Goal: Communication & Community: Share content

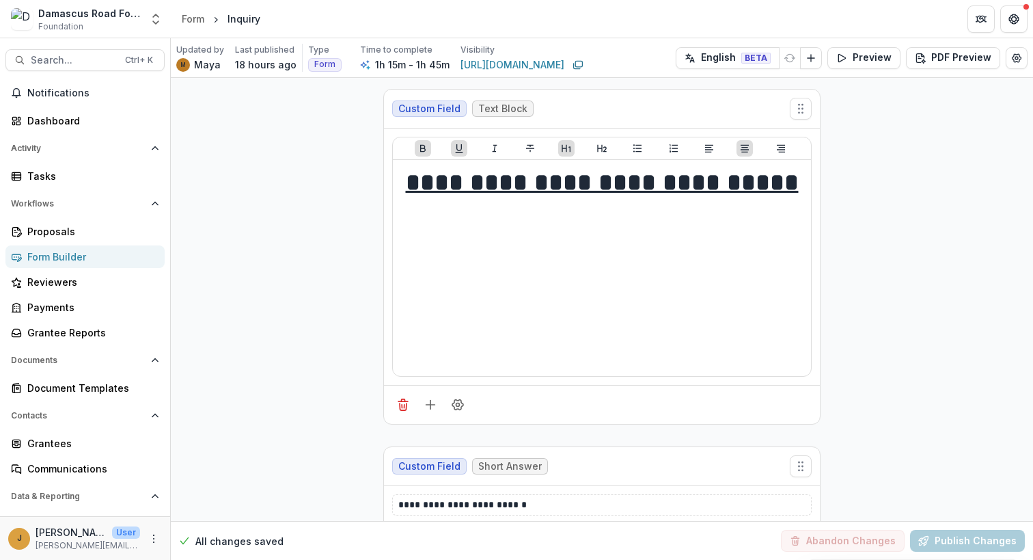
select select "**********"
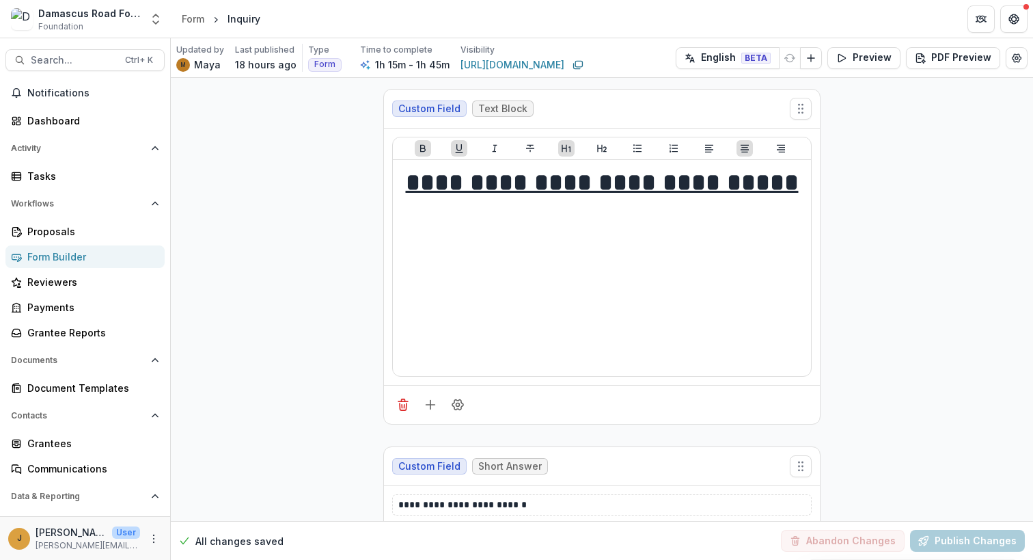
select select "**********"
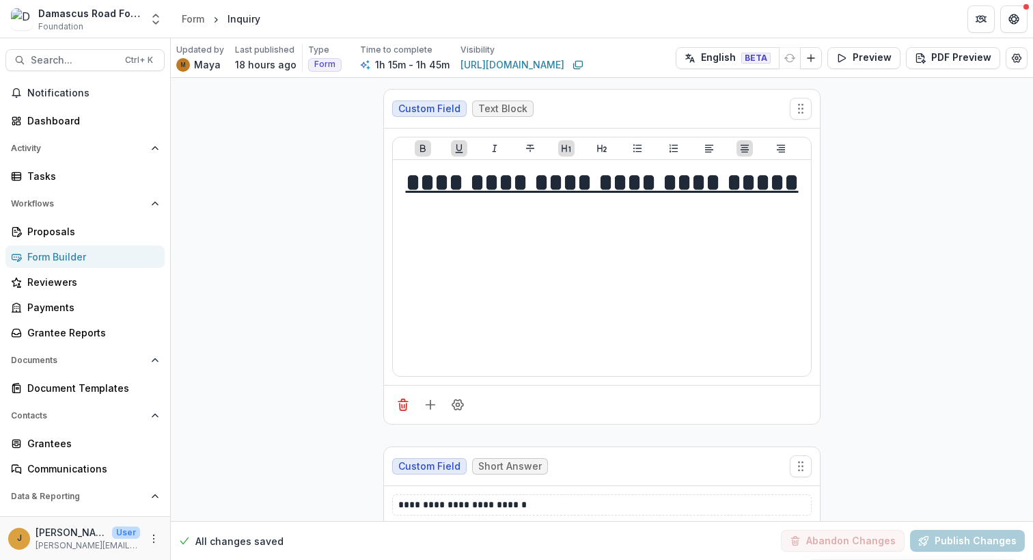
select select "**********"
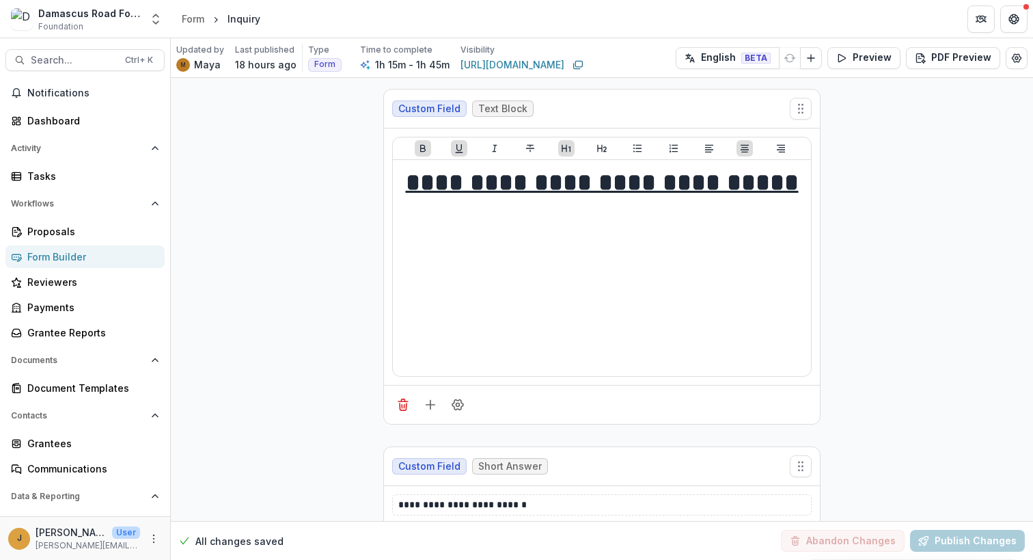
select select "**********"
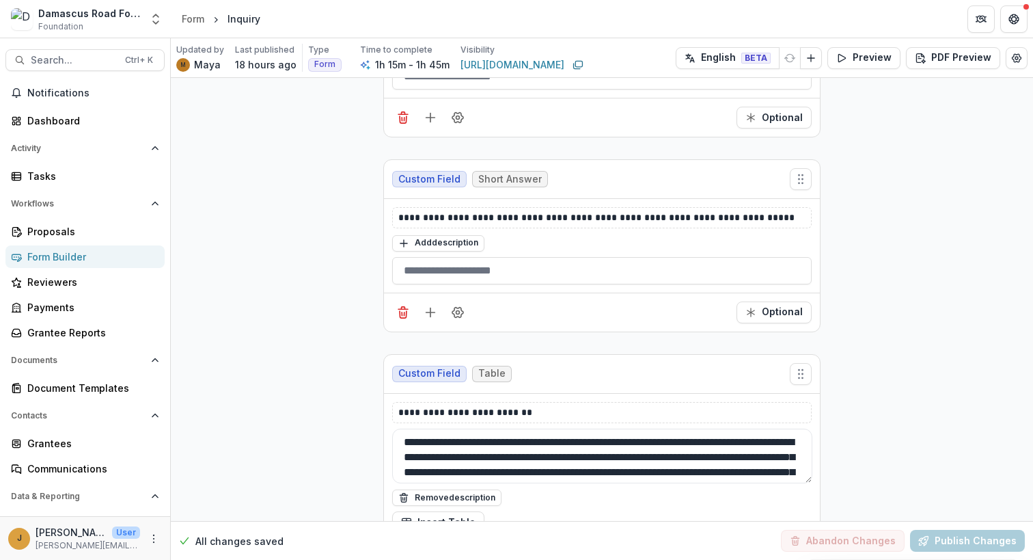
drag, startPoint x: 583, startPoint y: 310, endPoint x: 628, endPoint y: 308, distance: 45.2
click at [628, 428] on textarea "**********" at bounding box center [602, 455] width 420 height 55
drag, startPoint x: 601, startPoint y: 308, endPoint x: 579, endPoint y: 319, distance: 24.8
click at [579, 428] on textarea "**********" at bounding box center [602, 455] width 420 height 55
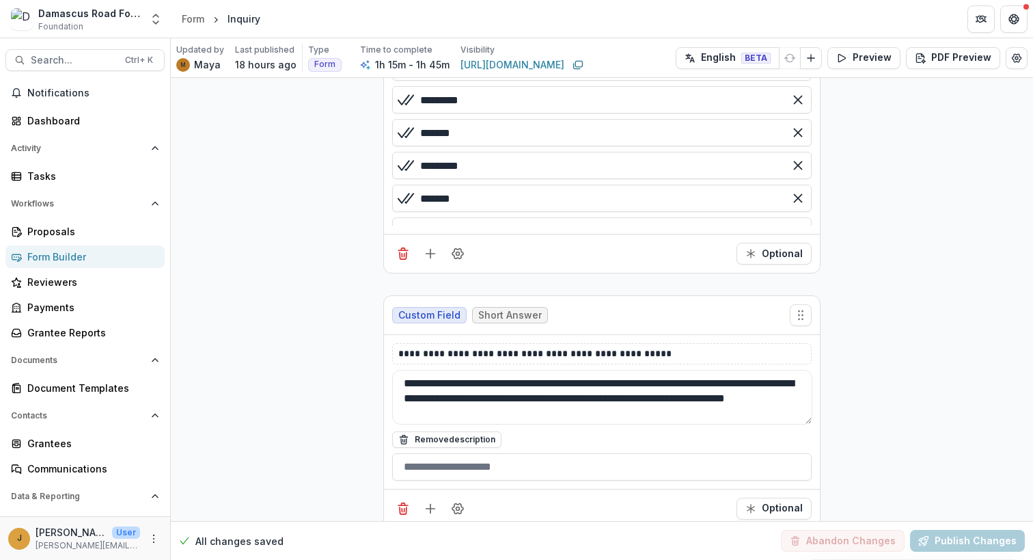
scroll to position [16332, 0]
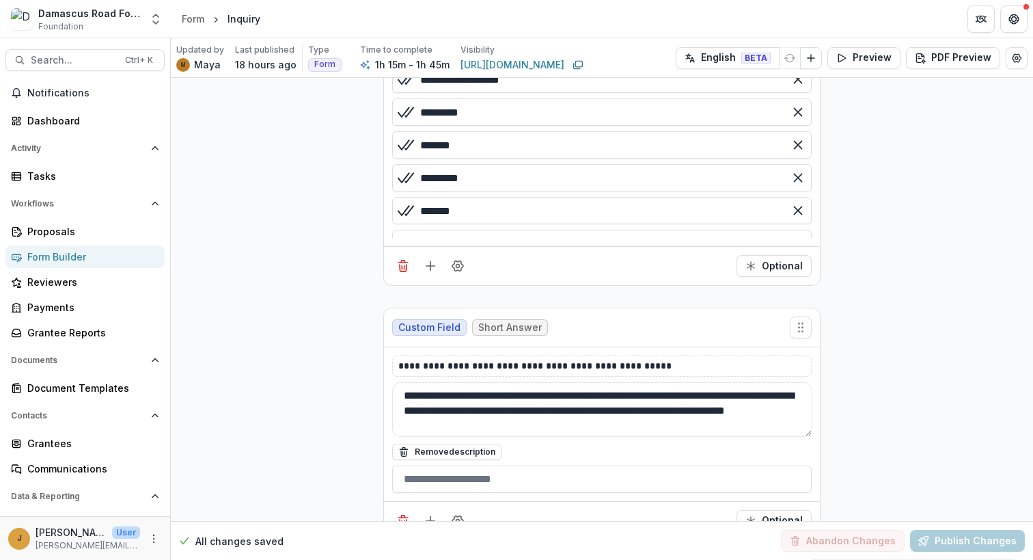
click at [428, 322] on span "Custom Field" at bounding box center [429, 328] width 62 height 12
click at [502, 322] on span "Short Answer" at bounding box center [510, 328] width 64 height 12
click at [622, 308] on div "Custom Field Short Answer" at bounding box center [602, 327] width 436 height 39
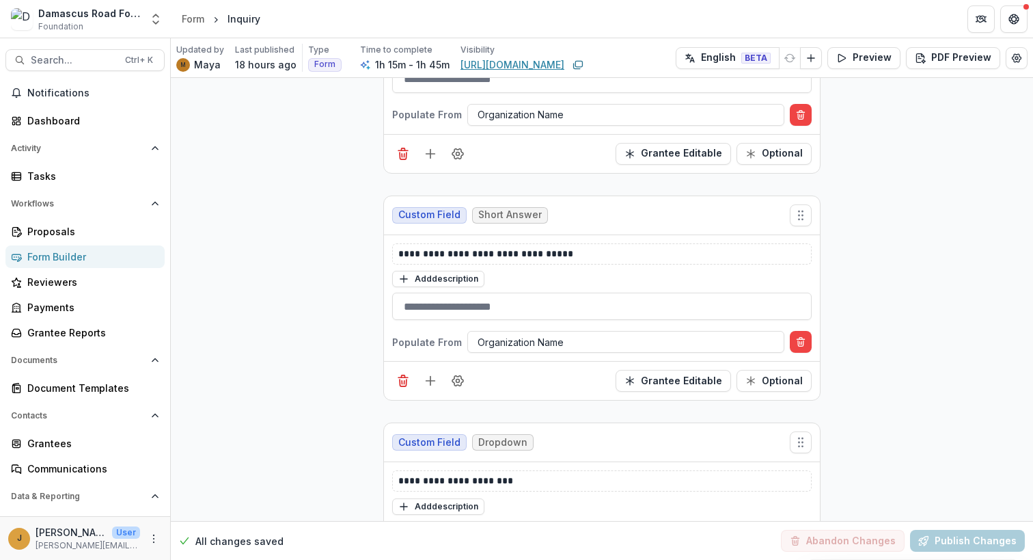
scroll to position [0, 0]
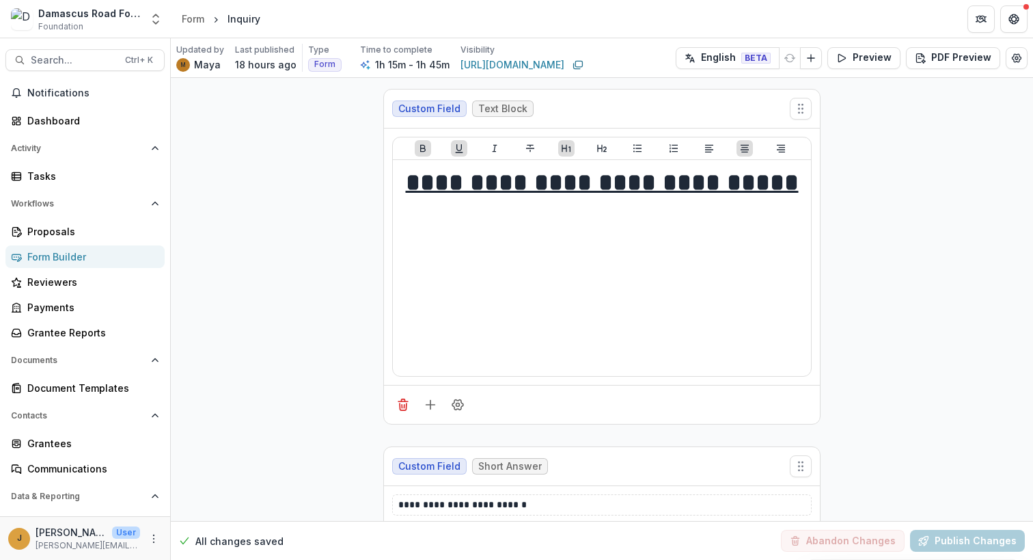
click at [465, 53] on p "Visibility" at bounding box center [478, 50] width 34 height 12
click at [50, 236] on div "Proposals" at bounding box center [90, 231] width 126 height 14
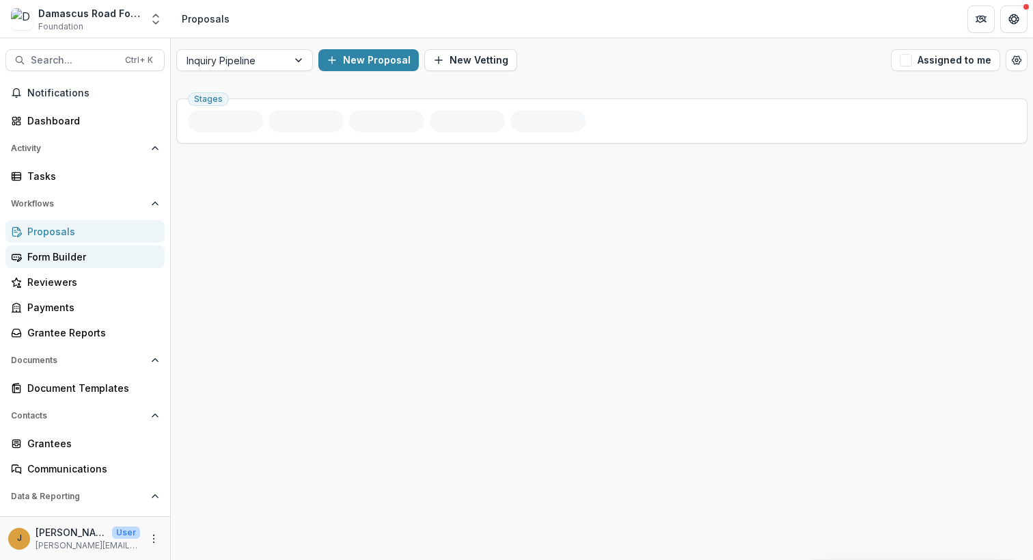
click at [81, 260] on div "Form Builder" at bounding box center [90, 256] width 126 height 14
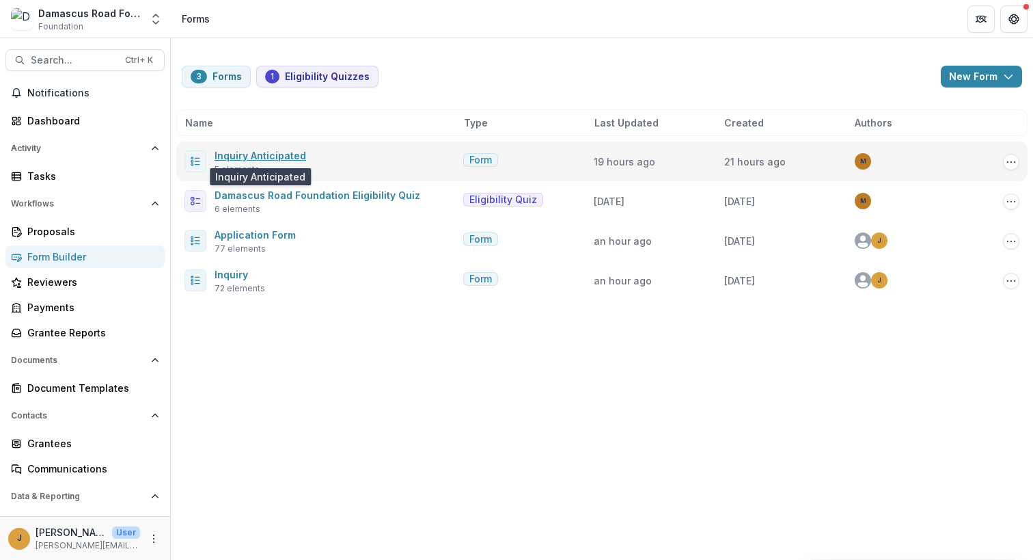
click at [270, 154] on link "Inquiry Anticipated" at bounding box center [261, 156] width 92 height 12
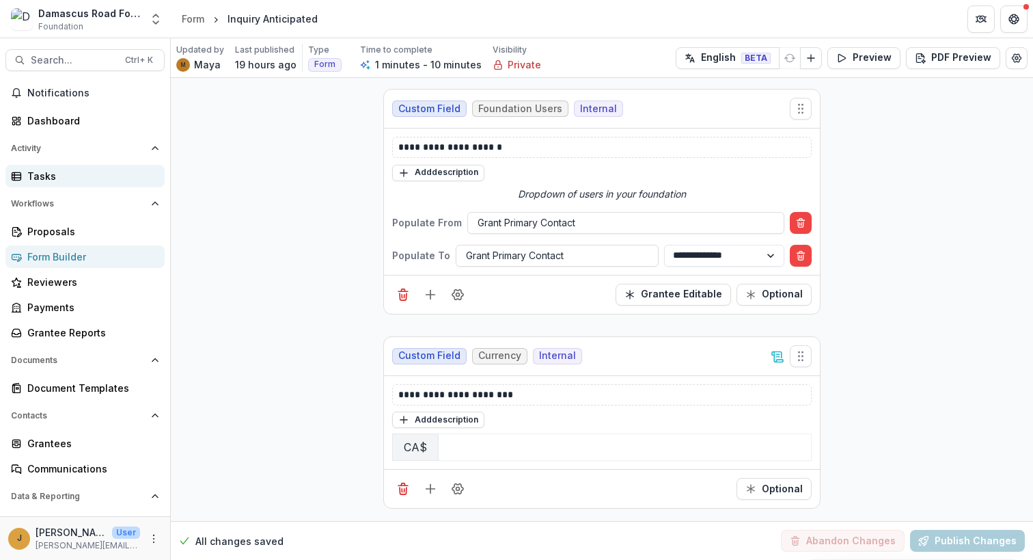
click at [41, 172] on div "Tasks" at bounding box center [90, 176] width 126 height 14
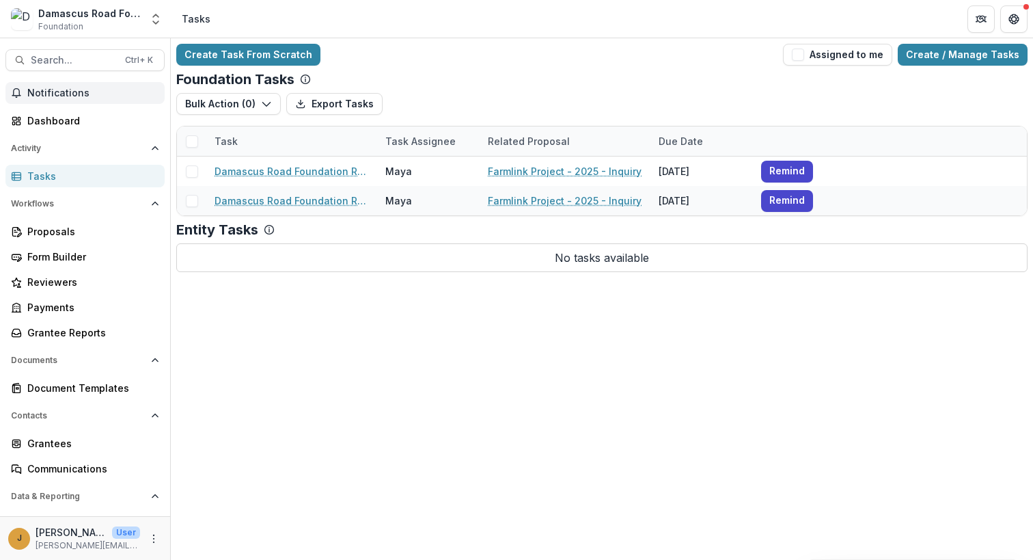
click at [61, 96] on span "Notifications" at bounding box center [93, 93] width 132 height 12
click at [63, 108] on div "Notifications Unread 0 Archived You don't have any unread notifications We'll n…" at bounding box center [85, 334] width 170 height 504
click at [49, 122] on div "Dashboard" at bounding box center [90, 120] width 126 height 14
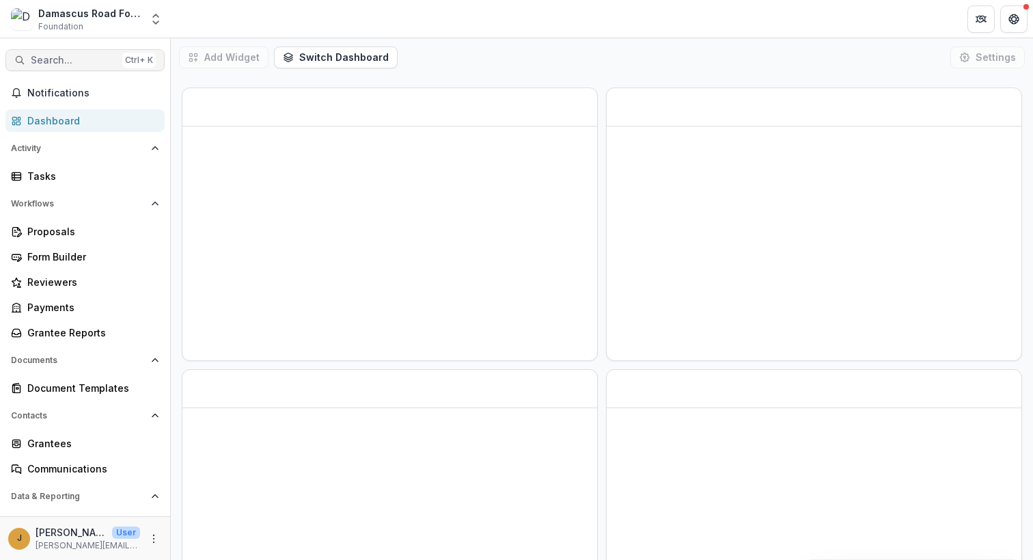
click at [90, 59] on span "Search..." at bounding box center [74, 61] width 86 height 12
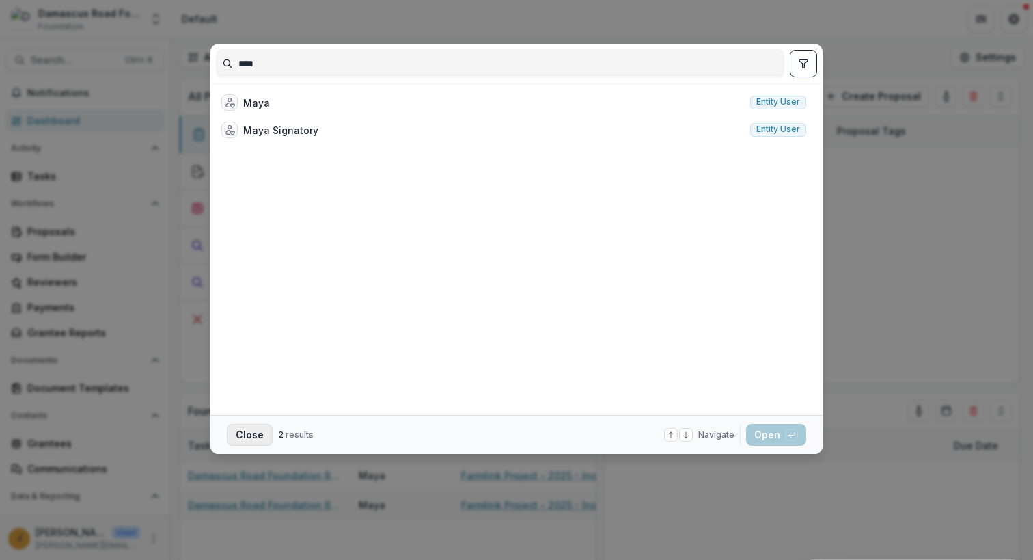
type input "****"
click at [251, 432] on button "Close" at bounding box center [250, 435] width 46 height 22
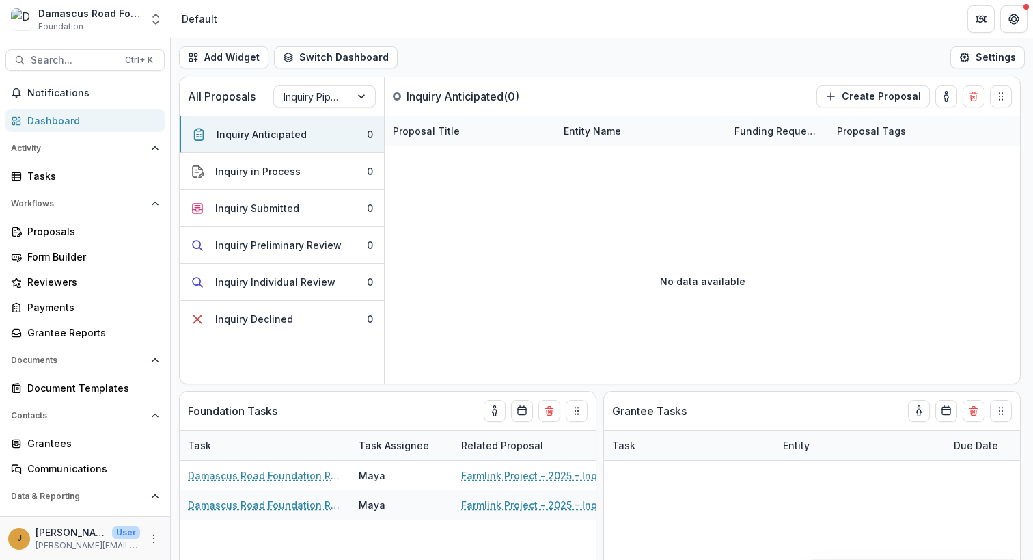
scroll to position [68, 0]
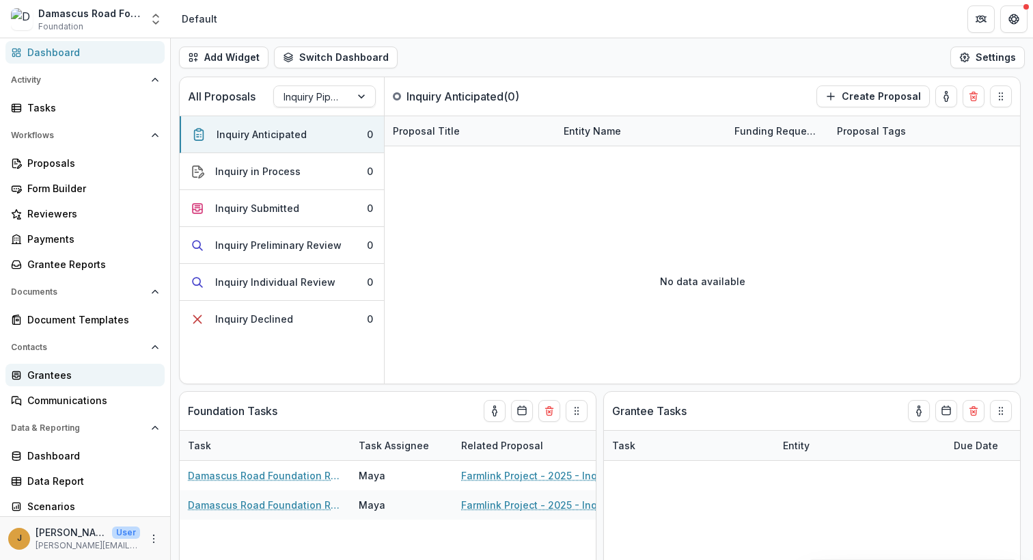
click at [46, 373] on div "Grantees" at bounding box center [90, 375] width 126 height 14
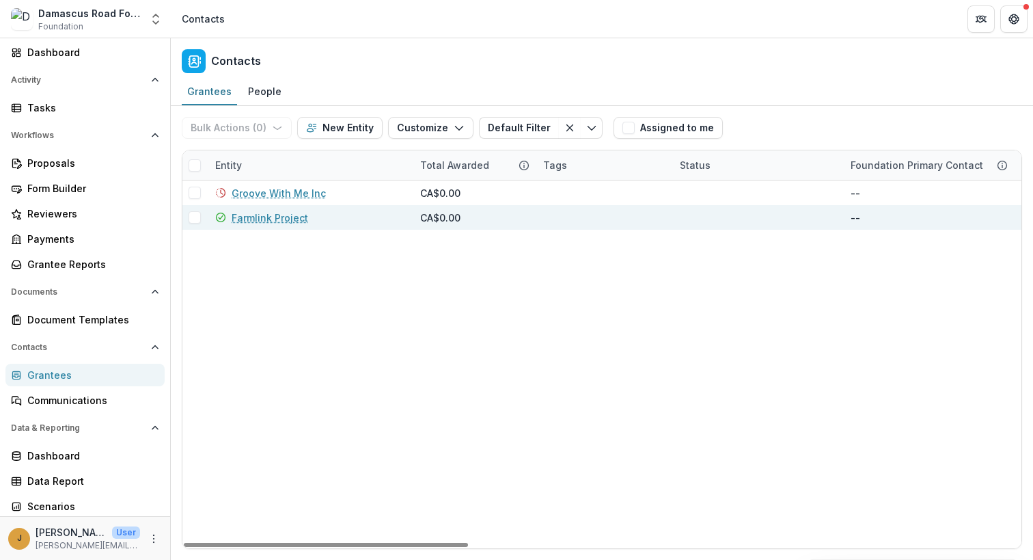
click at [258, 218] on link "Farmlink Project" at bounding box center [270, 217] width 77 height 14
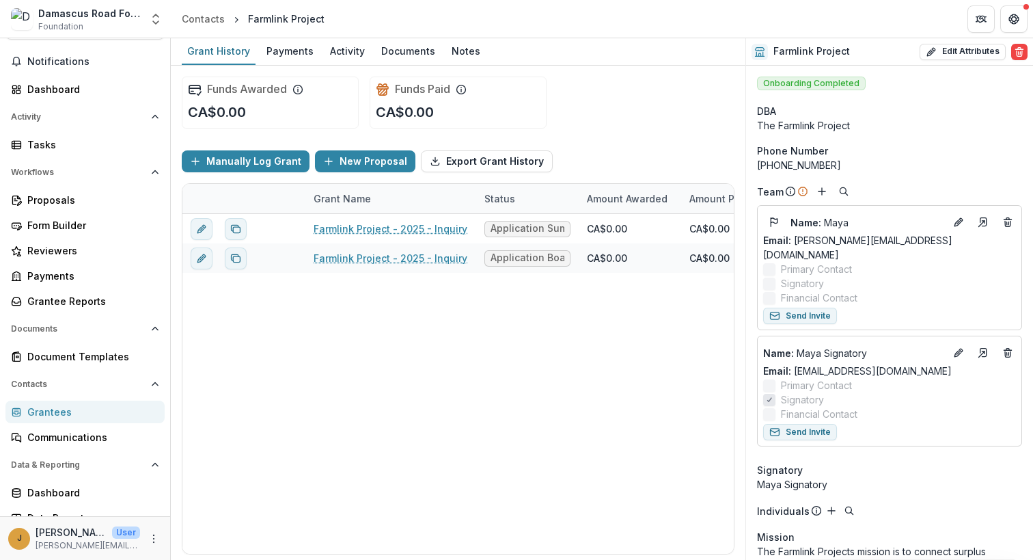
scroll to position [68, 0]
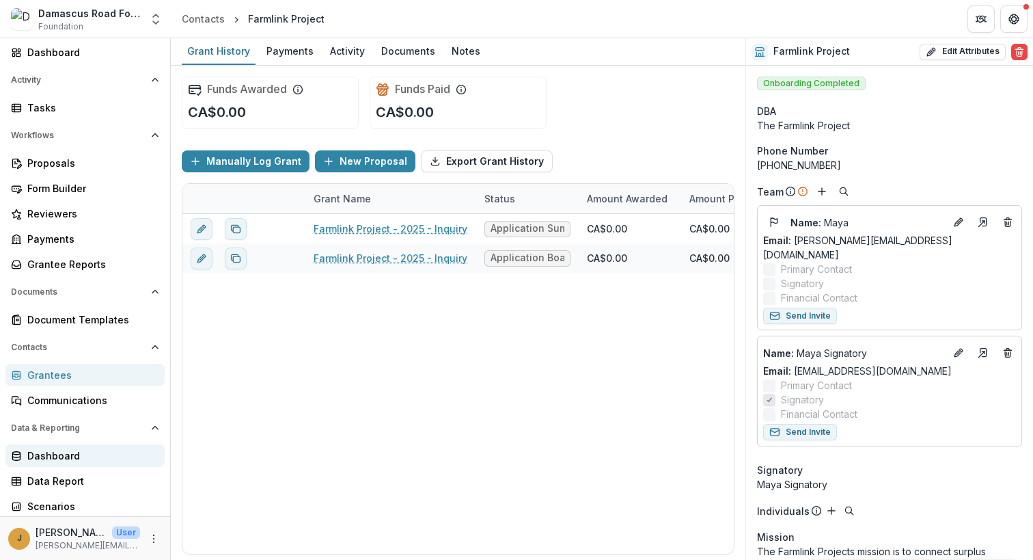
click at [64, 457] on div "Dashboard" at bounding box center [90, 455] width 126 height 14
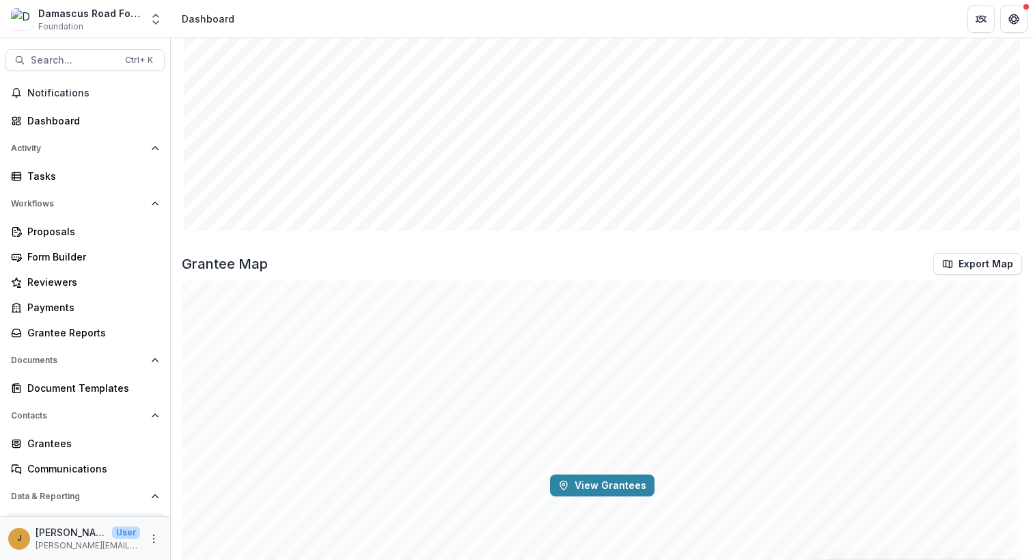
scroll to position [1649, 0]
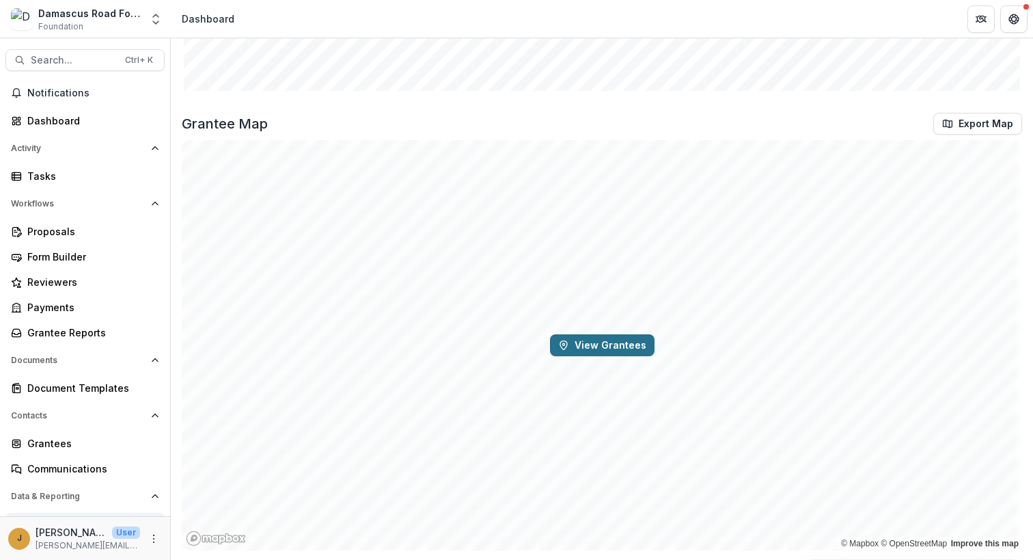
click at [564, 350] on button "View Grantees" at bounding box center [602, 345] width 105 height 22
click at [226, 387] on icon "Map marker" at bounding box center [222, 388] width 18 height 24
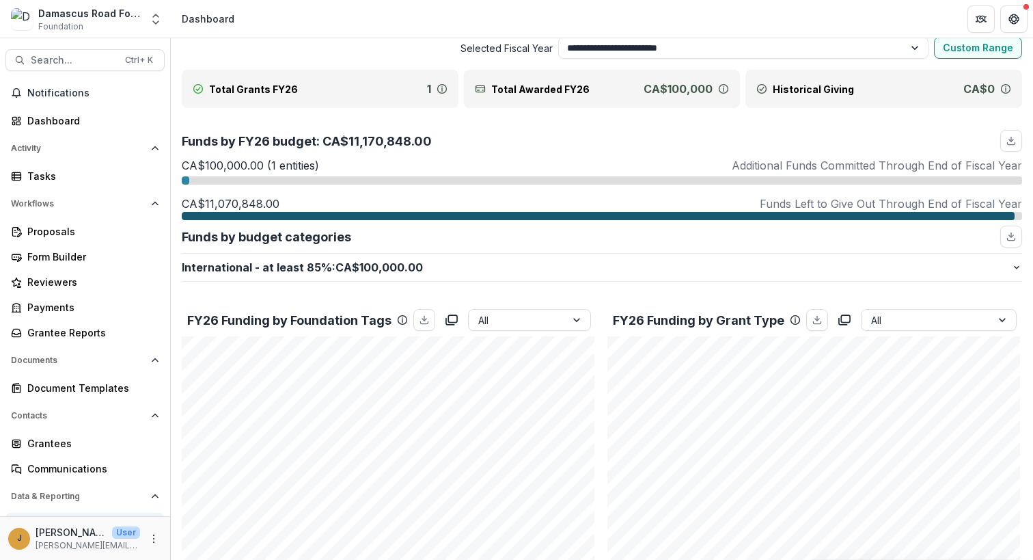
scroll to position [0, 0]
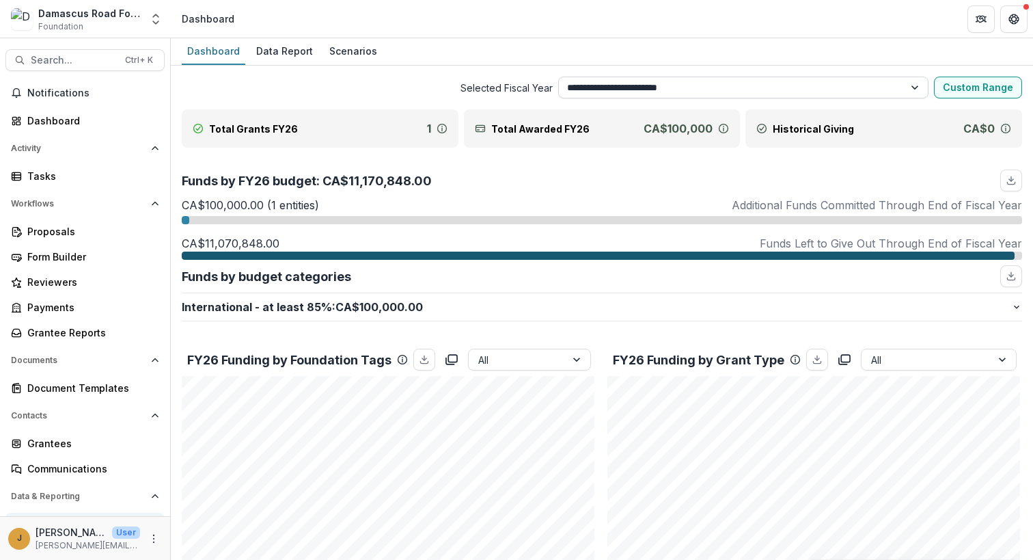
click at [702, 94] on select "**********" at bounding box center [743, 88] width 371 height 22
click at [763, 84] on select "**********" at bounding box center [743, 88] width 371 height 22
click at [475, 85] on span "Selected Fiscal Year" at bounding box center [367, 88] width 371 height 14
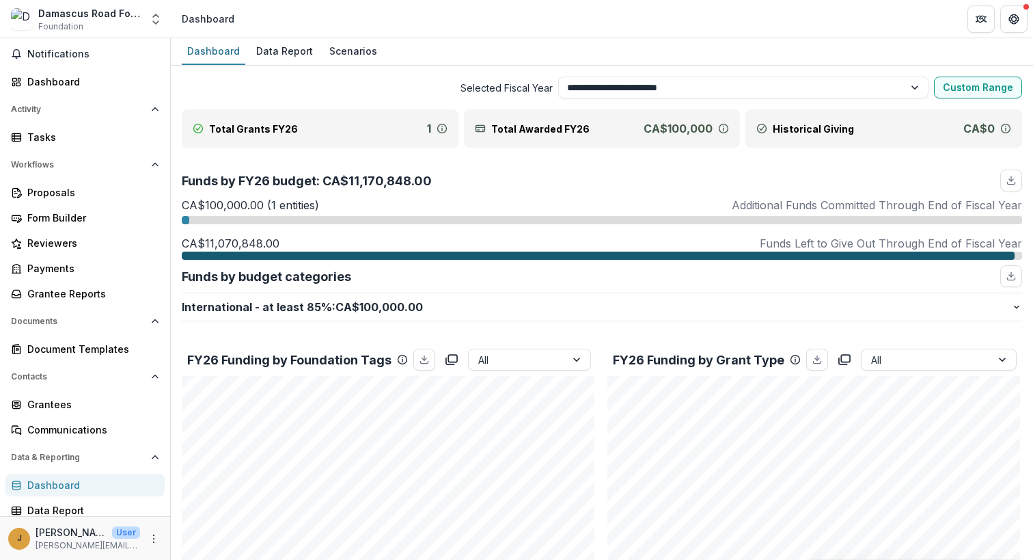
scroll to position [68, 0]
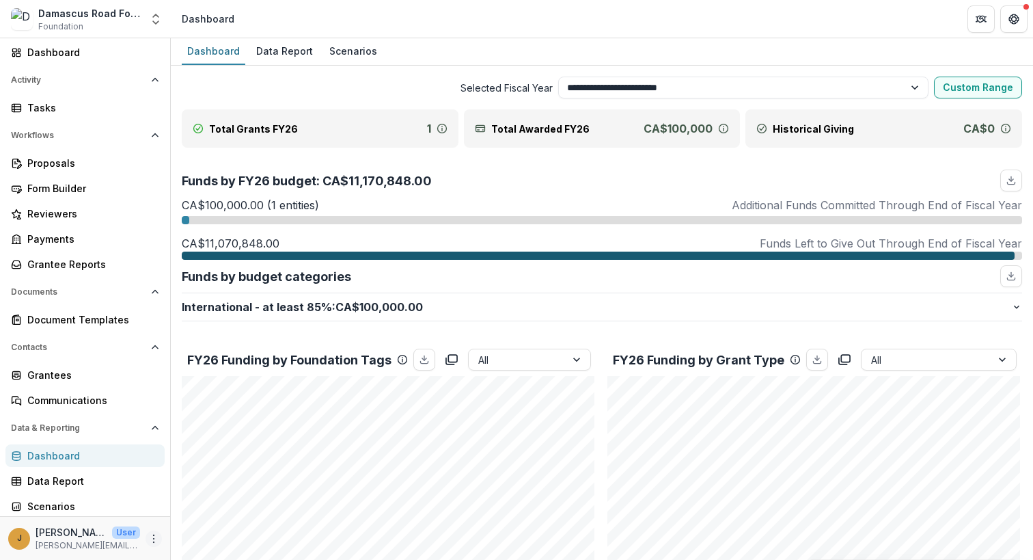
click at [148, 541] on icon "More" at bounding box center [153, 538] width 11 height 11
click at [128, 16] on div "Damascus Road Foundation Workflow Sandbox" at bounding box center [89, 13] width 103 height 14
click at [149, 16] on icon "Open entity switcher" at bounding box center [156, 19] width 14 height 14
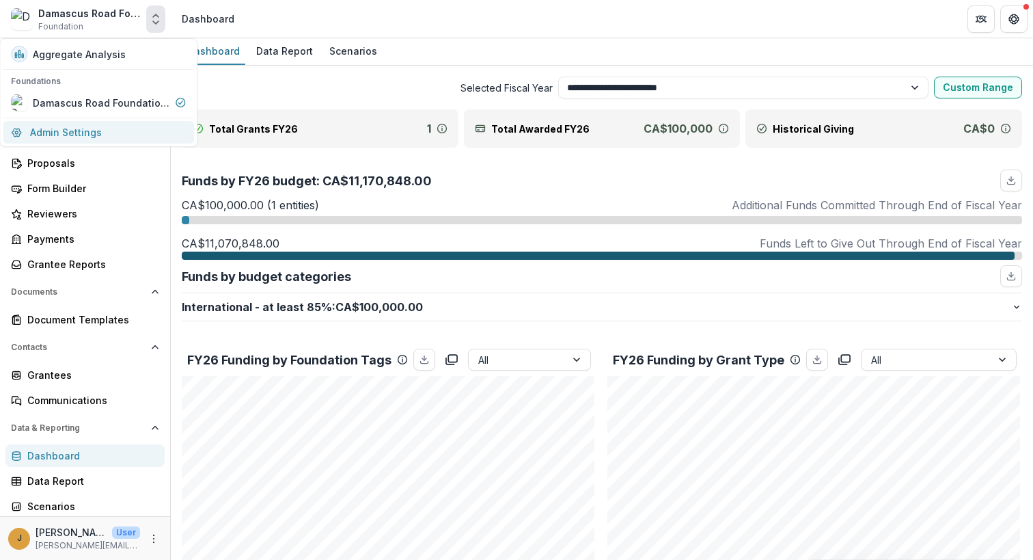
click at [57, 137] on link "Admin Settings" at bounding box center [98, 132] width 191 height 23
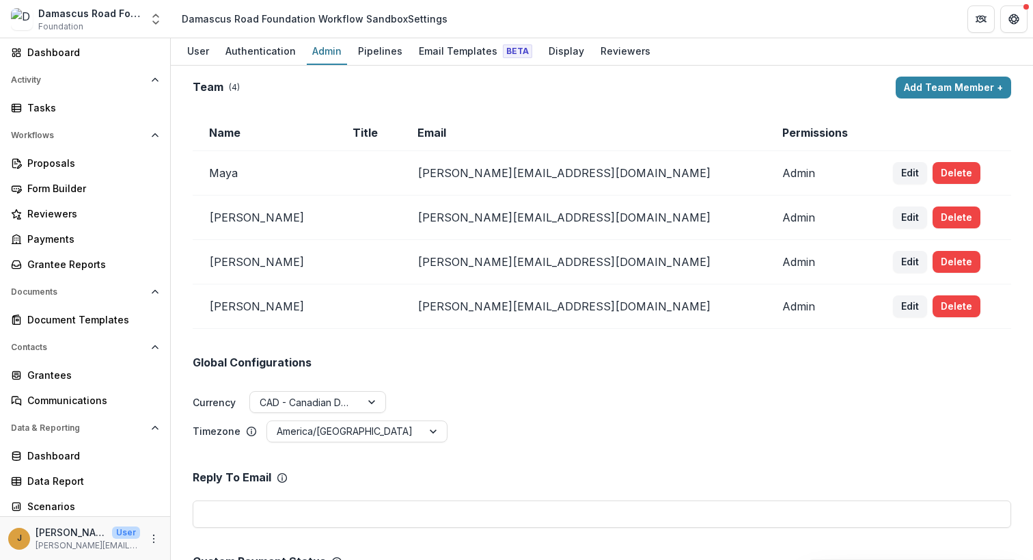
click at [136, 23] on div "Damascus Road Foundation Workflow Sandbox Foundation" at bounding box center [89, 19] width 103 height 27
click at [163, 21] on button "Open entity switcher" at bounding box center [155, 18] width 19 height 27
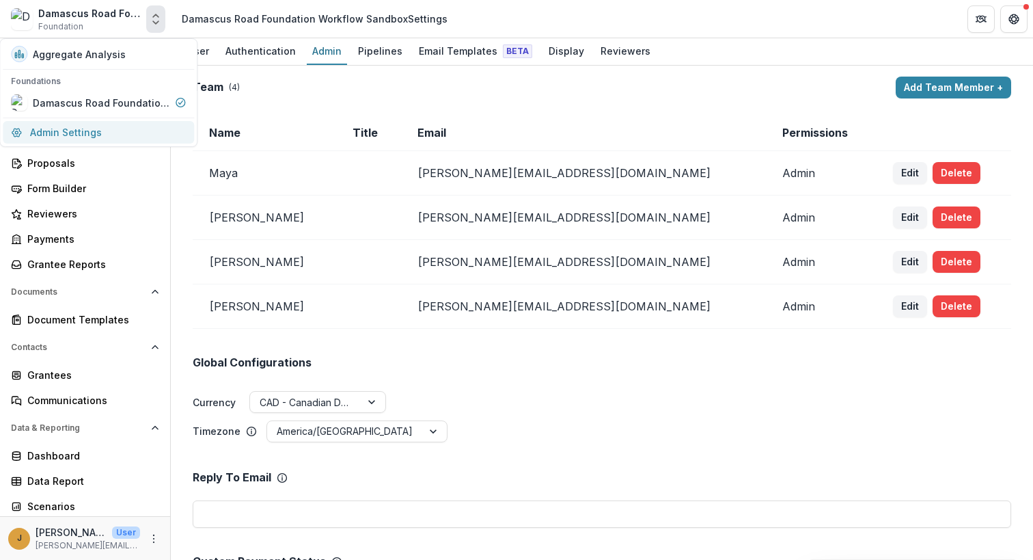
click at [99, 131] on link "Admin Settings" at bounding box center [98, 132] width 191 height 23
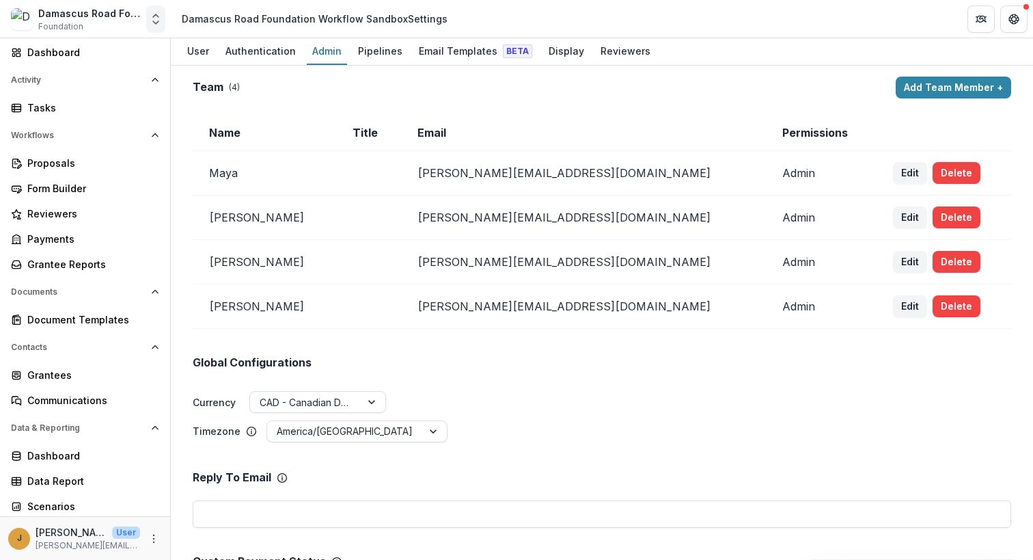
click at [161, 26] on button "Open entity switcher" at bounding box center [155, 18] width 19 height 27
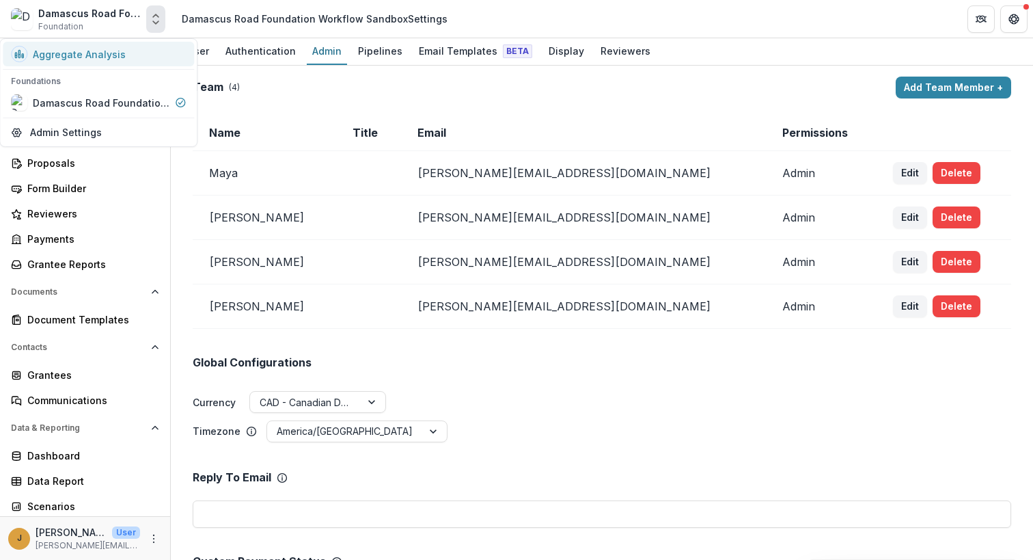
click at [98, 58] on div "Aggregate Analysis" at bounding box center [79, 54] width 93 height 14
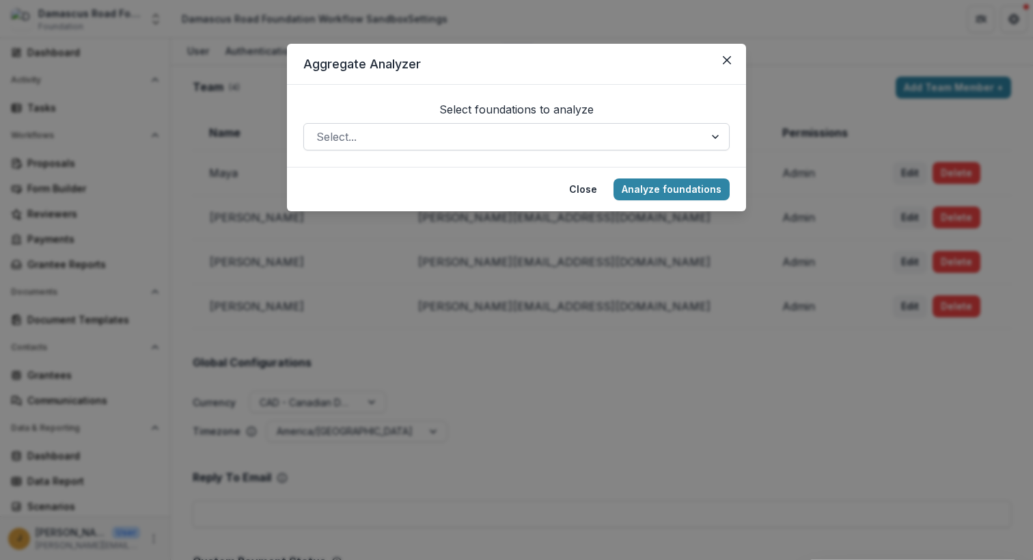
click at [493, 139] on div at bounding box center [504, 136] width 376 height 19
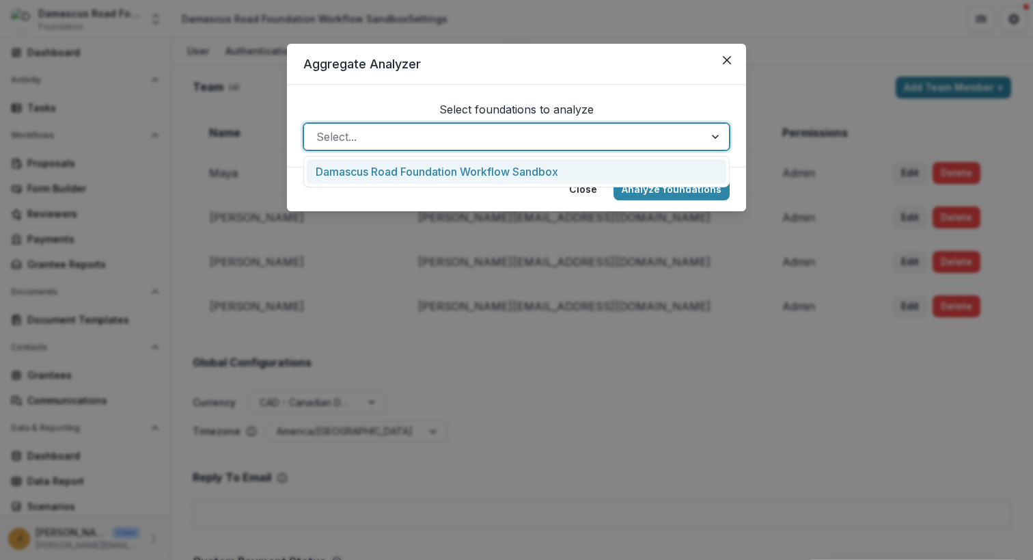
click at [488, 174] on div "Damascus Road Foundation Workflow Sandbox" at bounding box center [517, 171] width 420 height 25
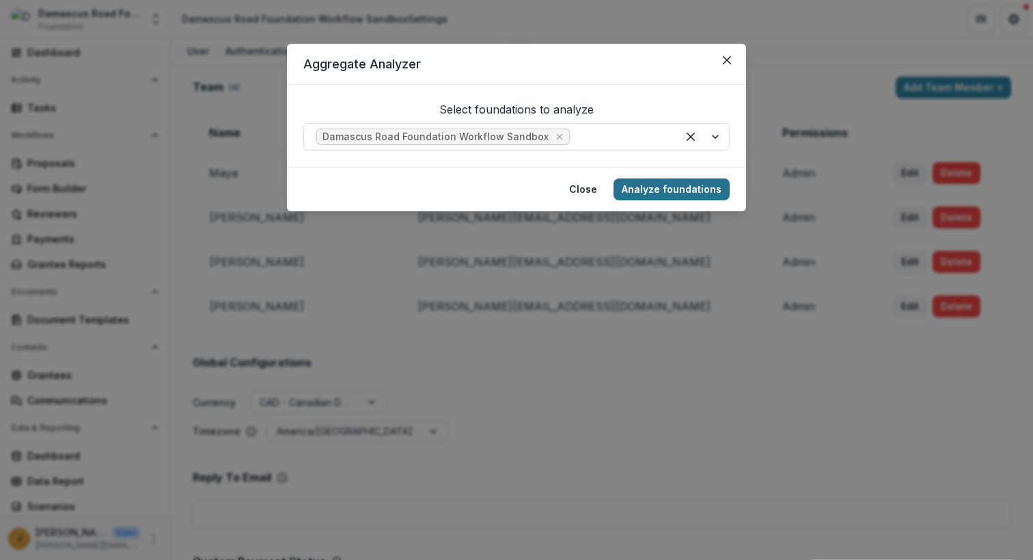
click at [681, 182] on button "Analyze foundations" at bounding box center [672, 189] width 116 height 22
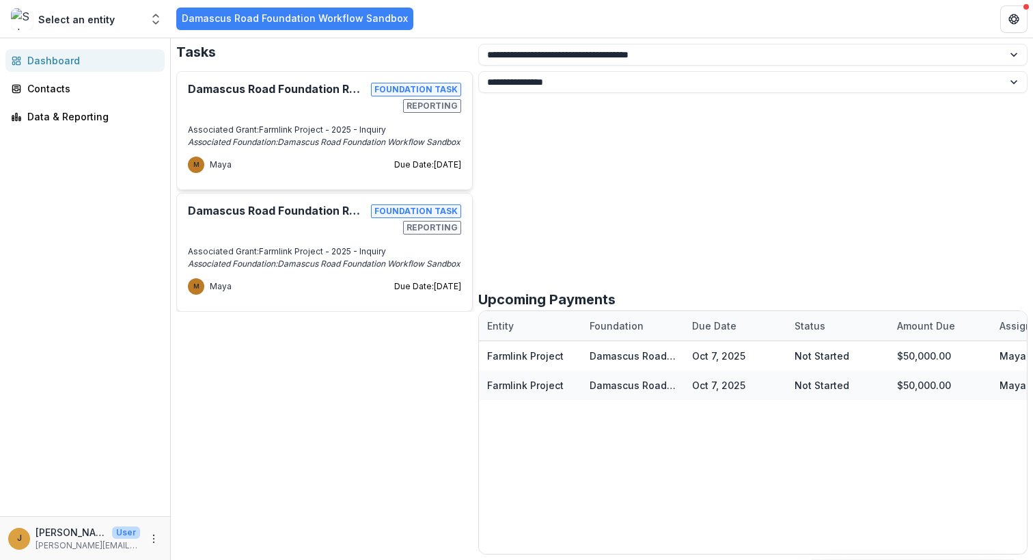
click at [108, 21] on div "Select an entity" at bounding box center [76, 19] width 77 height 14
click at [156, 20] on icon "Open entity switcher" at bounding box center [156, 19] width 14 height 14
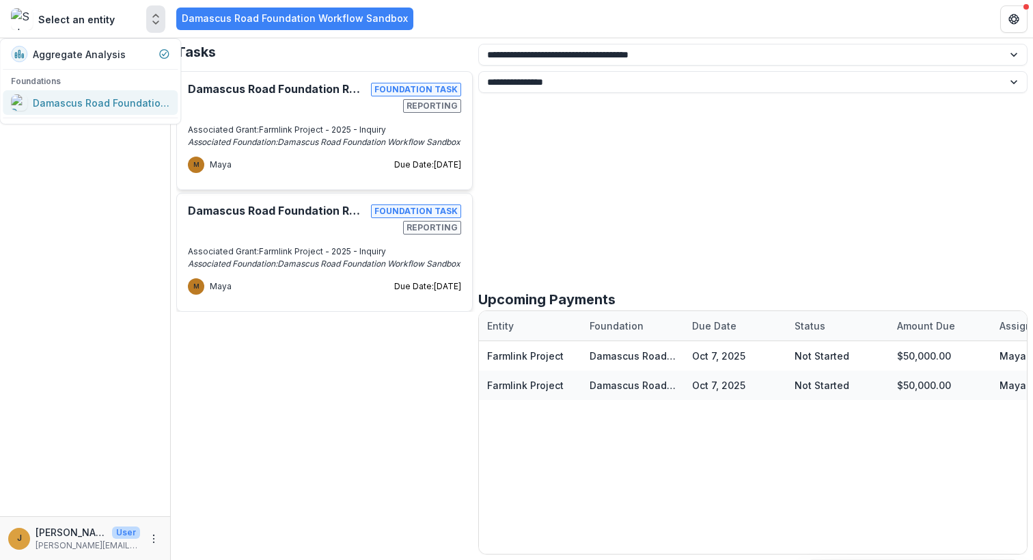
click at [63, 110] on div "Damascus Road Foundation Workflow Sandbox" at bounding box center [90, 102] width 159 height 16
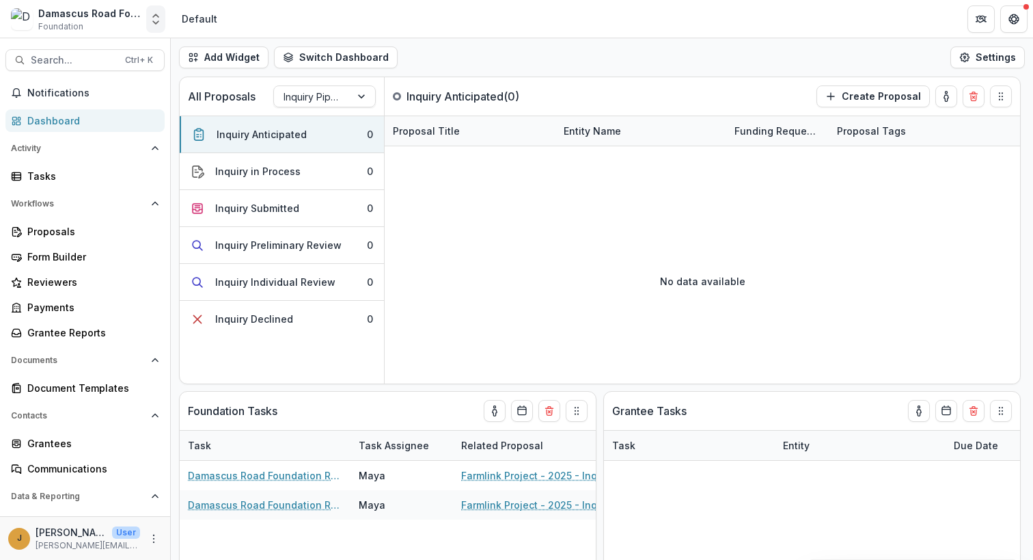
click at [155, 17] on icon "Open entity switcher" at bounding box center [156, 19] width 14 height 14
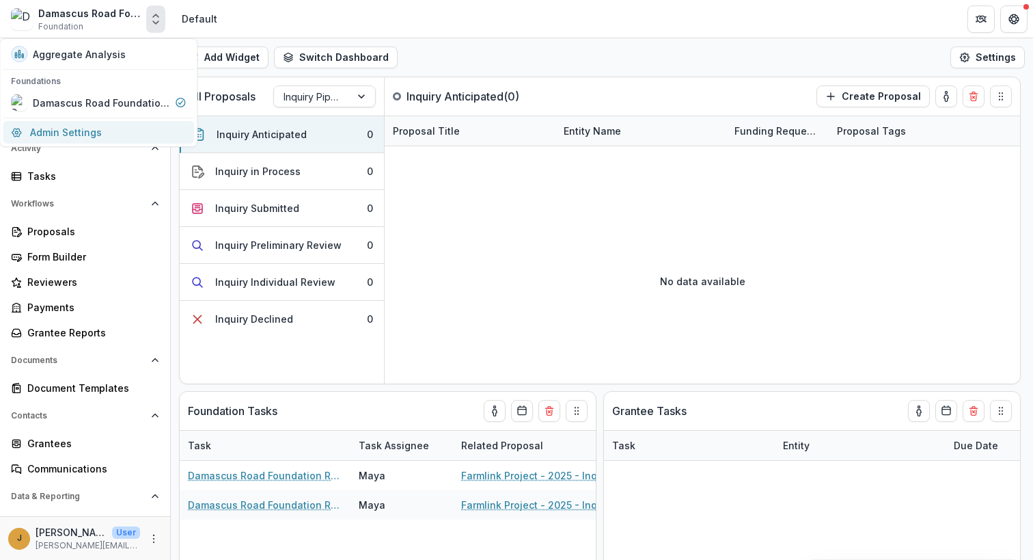
click at [77, 132] on link "Admin Settings" at bounding box center [98, 132] width 191 height 23
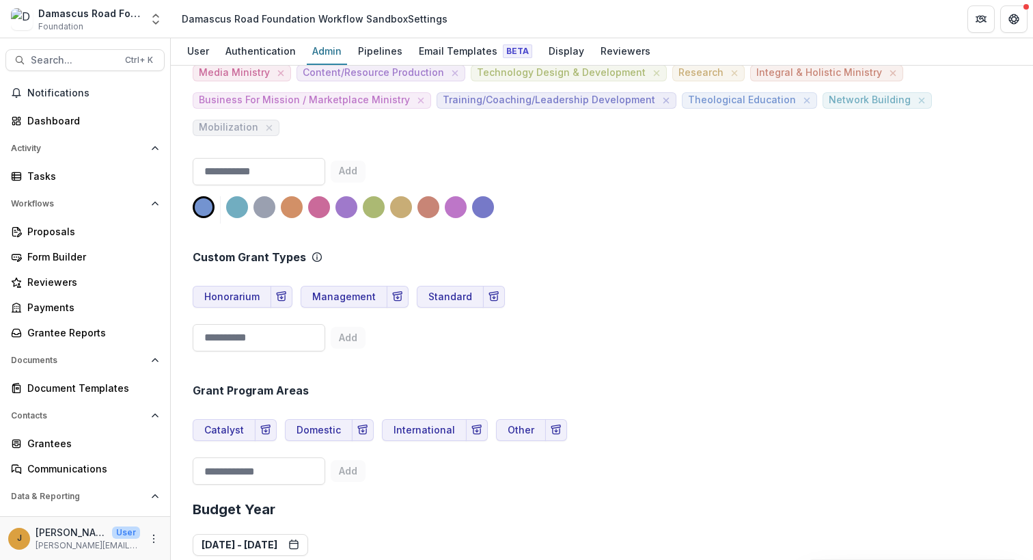
scroll to position [683, 0]
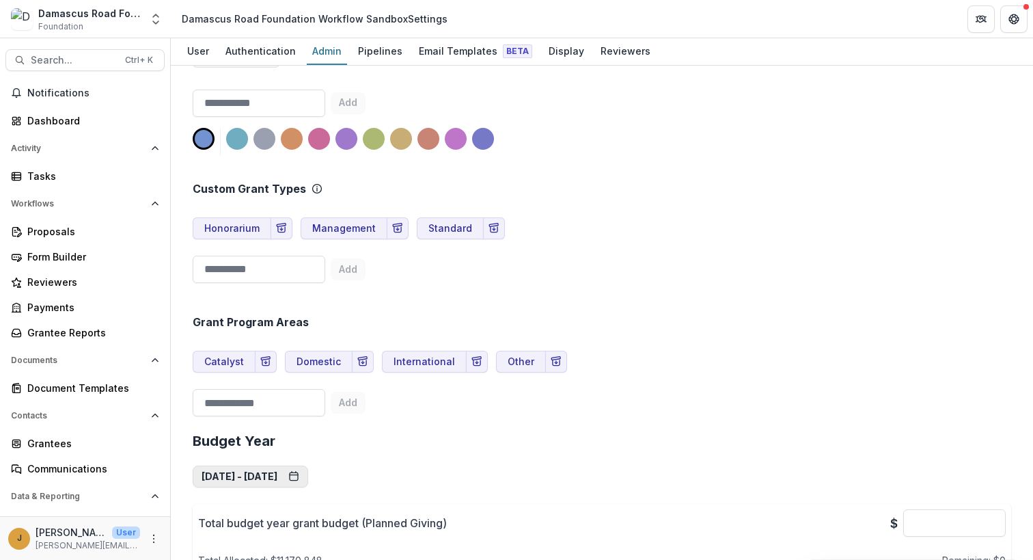
click at [303, 465] on button "[DATE] - [DATE]" at bounding box center [250, 476] width 115 height 22
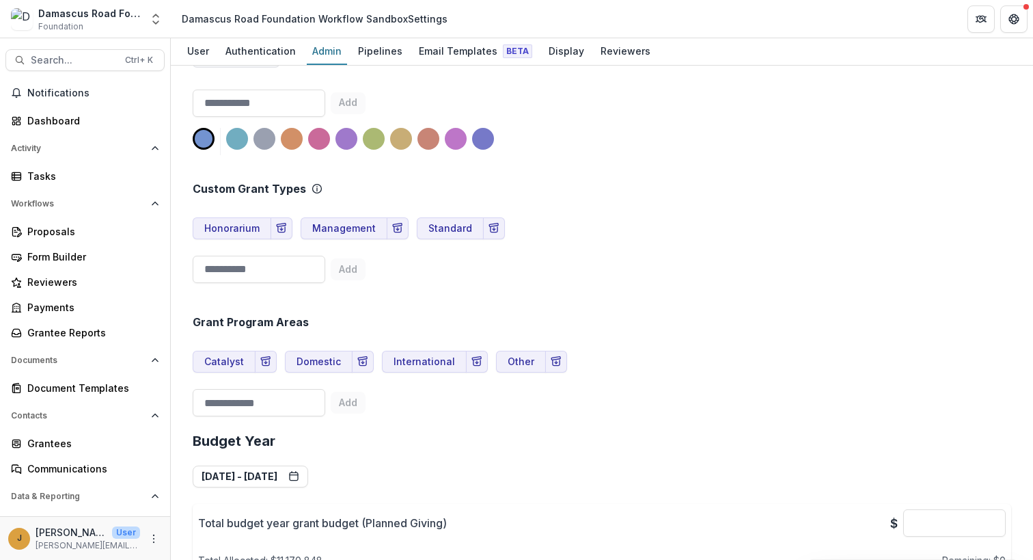
drag, startPoint x: 247, startPoint y: 453, endPoint x: 599, endPoint y: 445, distance: 351.3
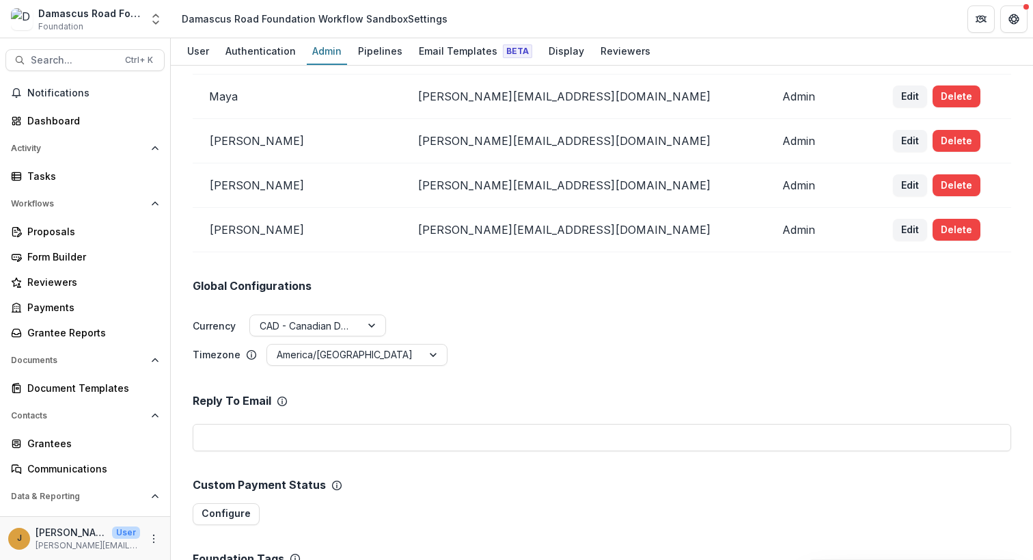
scroll to position [0, 0]
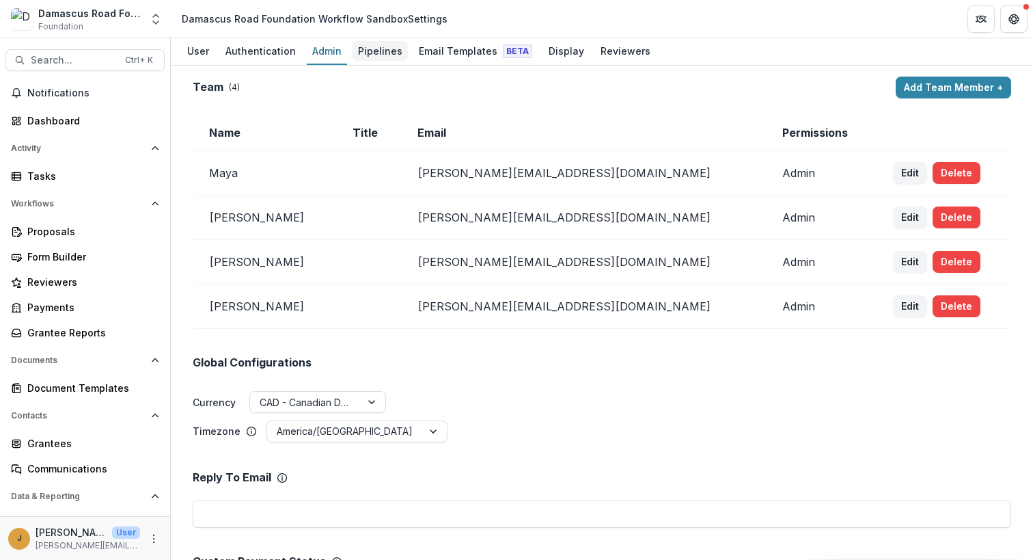
click at [361, 46] on div "Pipelines" at bounding box center [380, 51] width 55 height 20
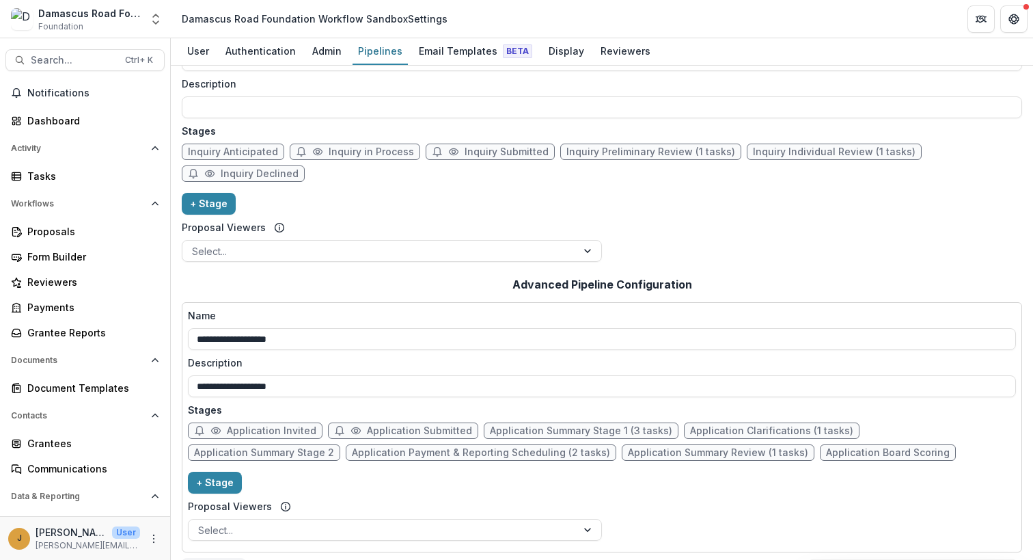
scroll to position [77, 0]
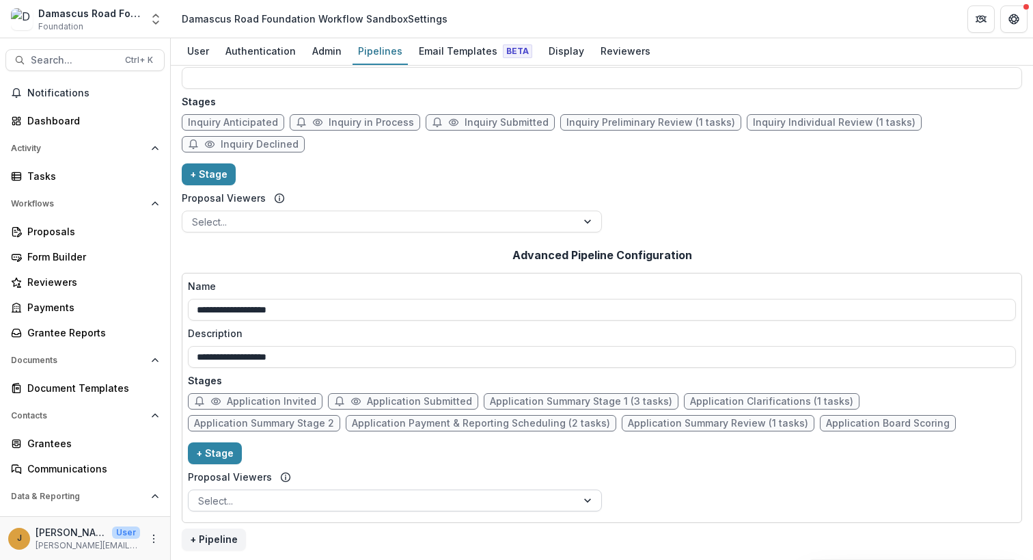
click at [551, 493] on div at bounding box center [382, 500] width 369 height 17
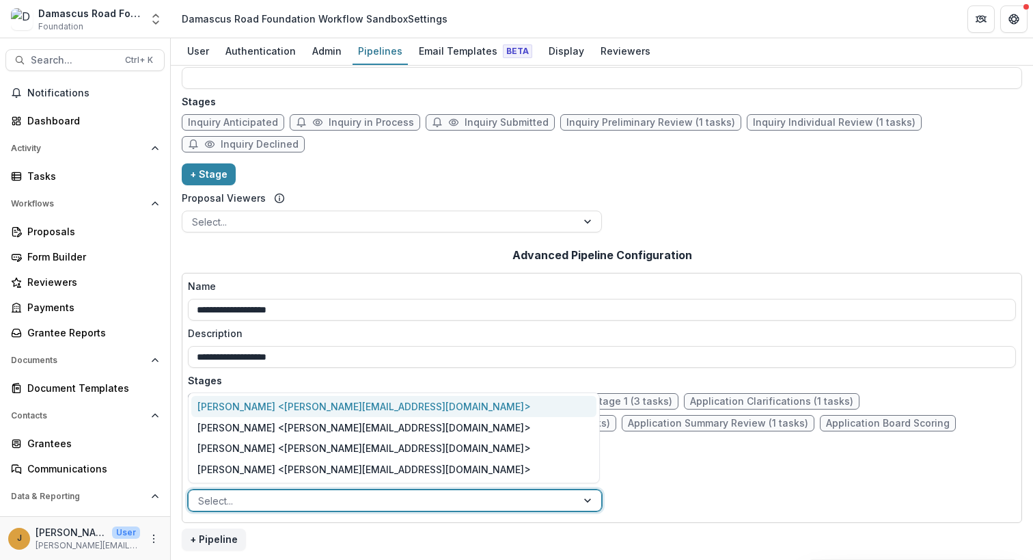
click at [723, 500] on div "**********" at bounding box center [602, 398] width 828 height 238
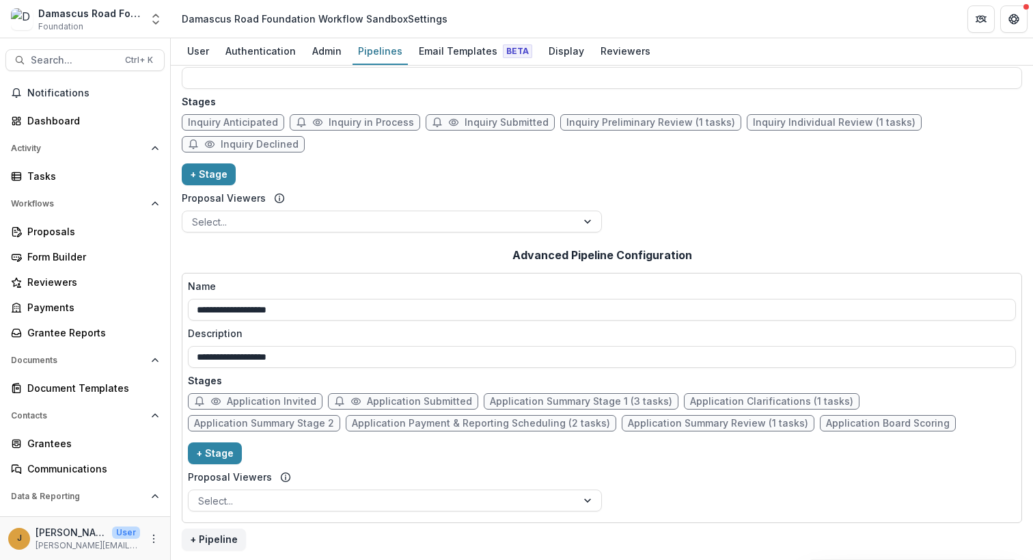
scroll to position [0, 0]
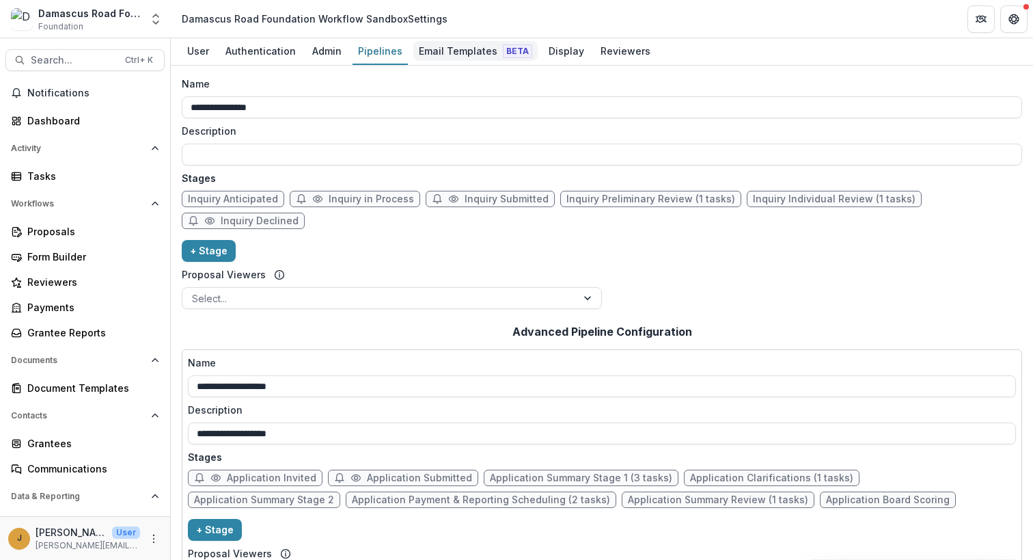
click at [436, 58] on div "Email Templates Beta" at bounding box center [475, 51] width 124 height 20
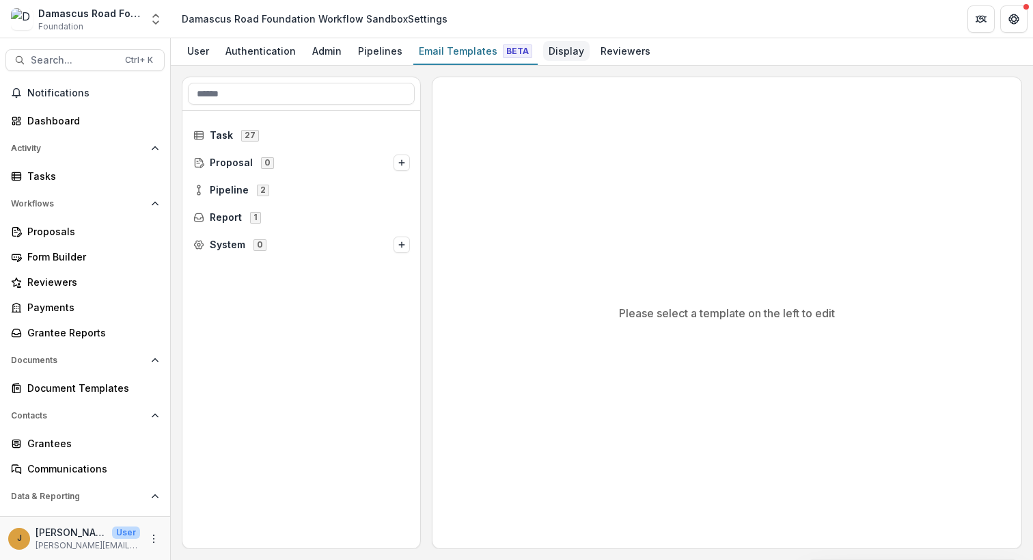
click at [547, 54] on div "Display" at bounding box center [566, 51] width 46 height 20
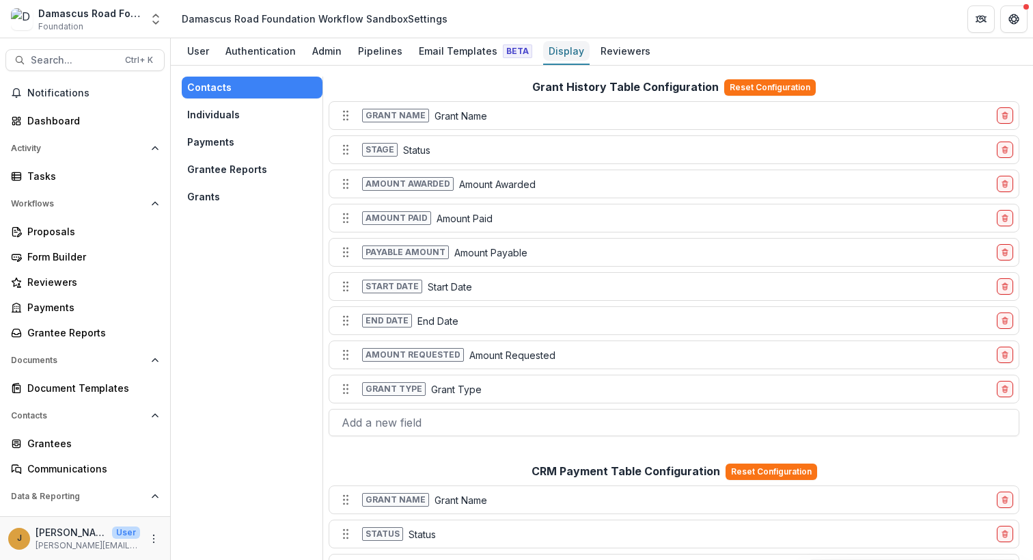
click at [558, 53] on div "Display" at bounding box center [566, 51] width 46 height 20
click at [620, 57] on div "Reviewers" at bounding box center [625, 51] width 61 height 20
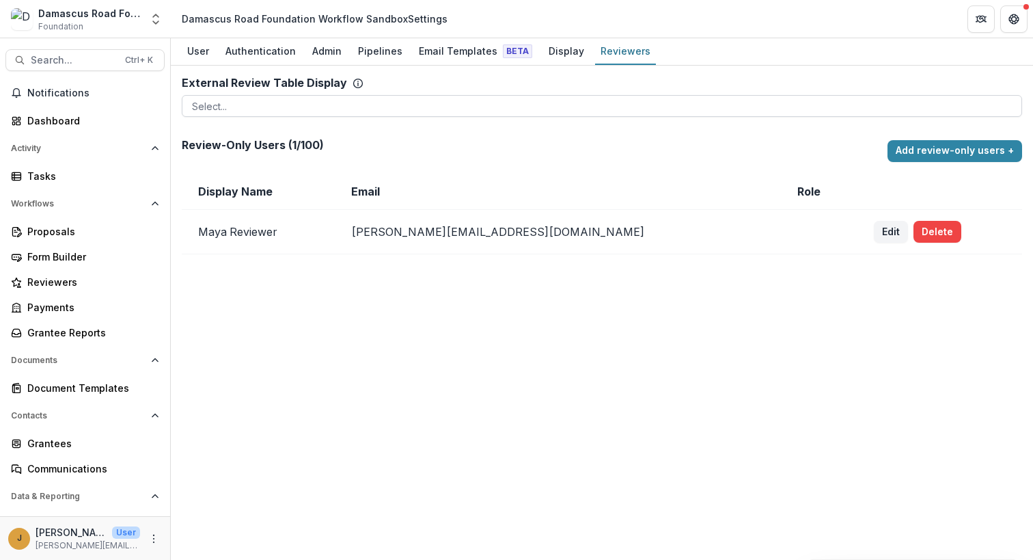
click at [231, 106] on div at bounding box center [602, 106] width 820 height 17
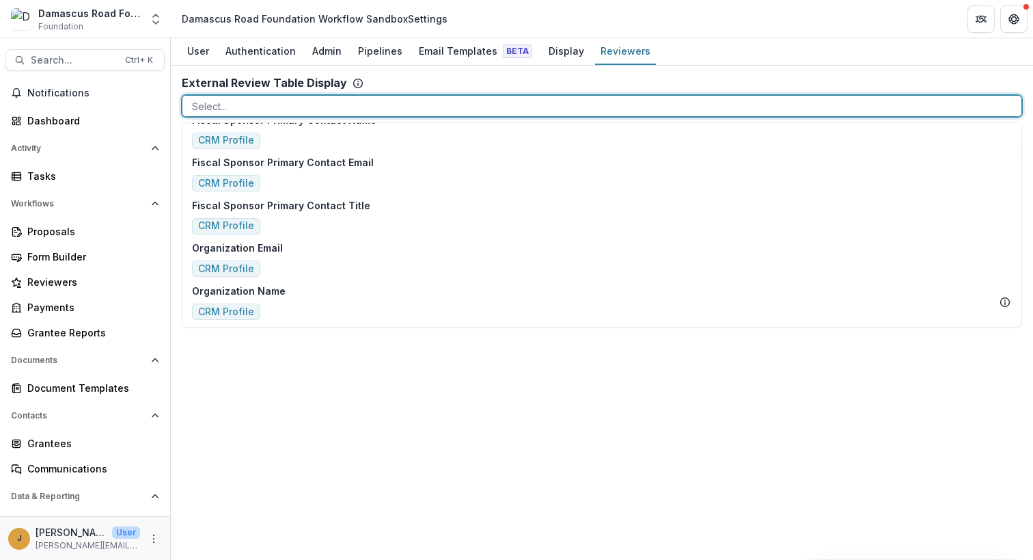
scroll to position [68, 0]
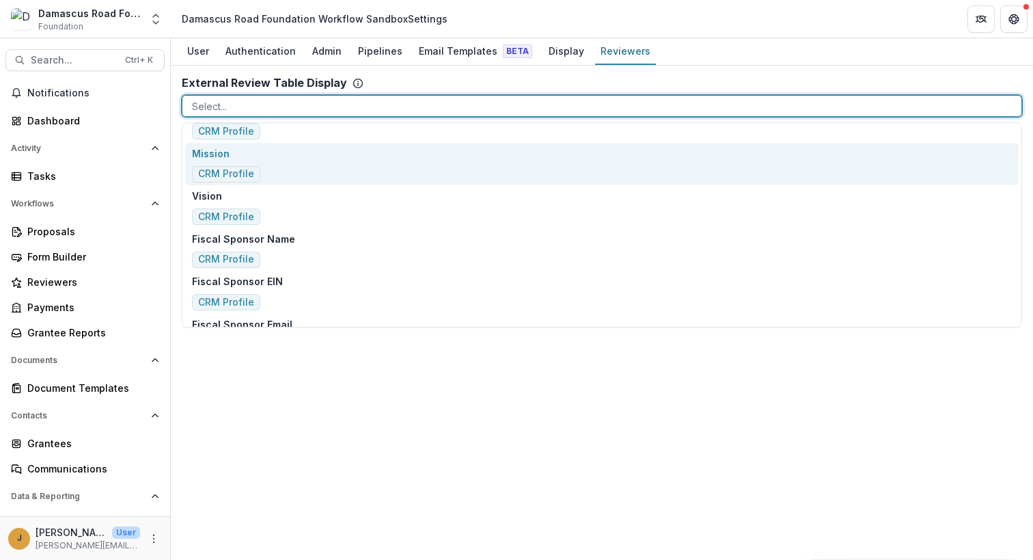
click at [385, 80] on div "External Review Table Display To pick up a draggable item, press the space bar.…" at bounding box center [602, 97] width 841 height 40
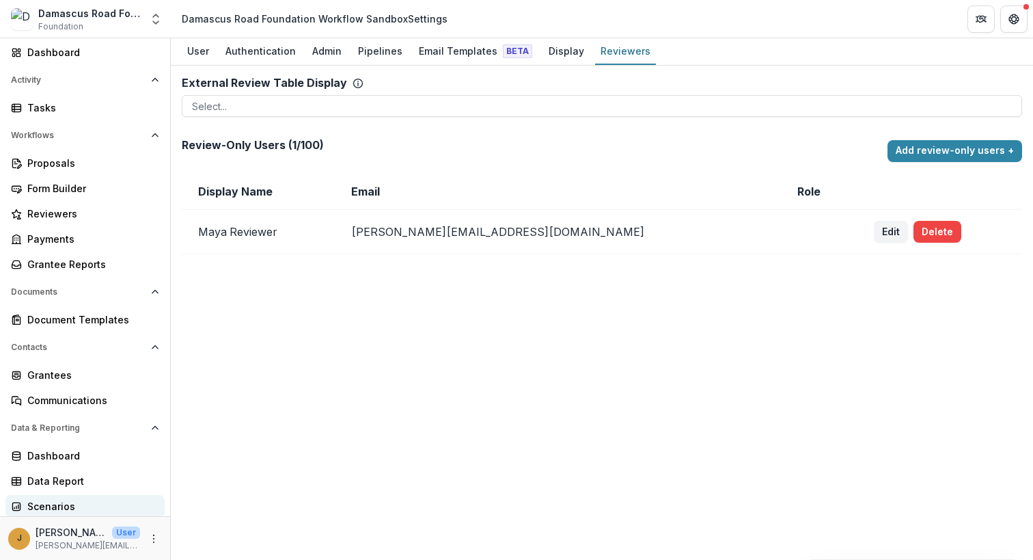
click at [42, 510] on div "Scenarios" at bounding box center [90, 506] width 126 height 14
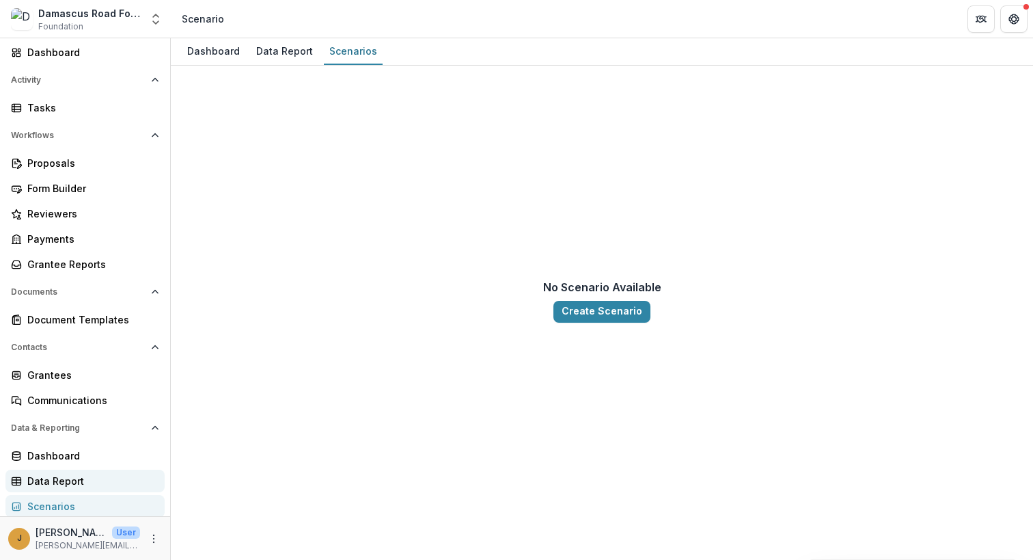
click at [41, 479] on div "Data Report" at bounding box center [90, 481] width 126 height 14
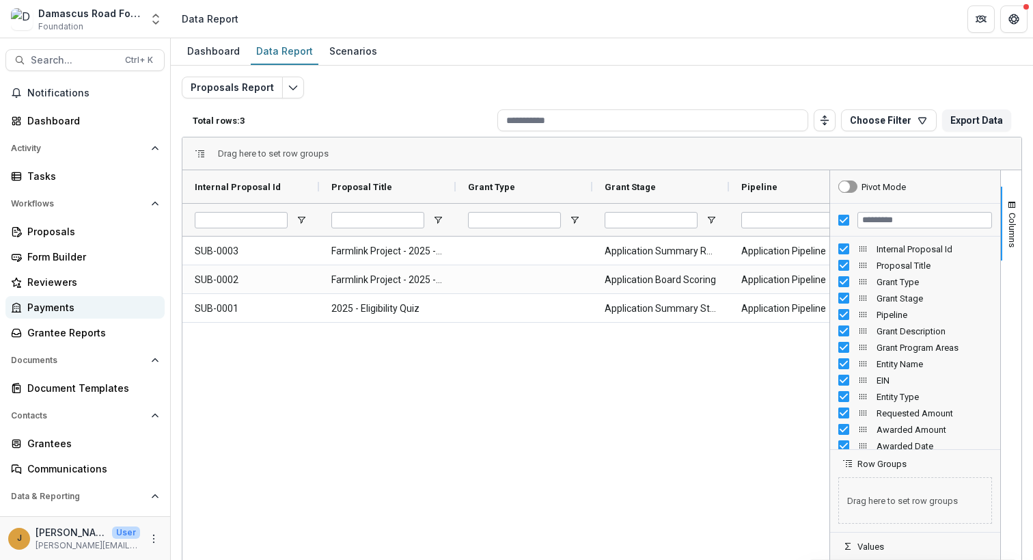
click at [50, 311] on div "Payments" at bounding box center [90, 307] width 126 height 14
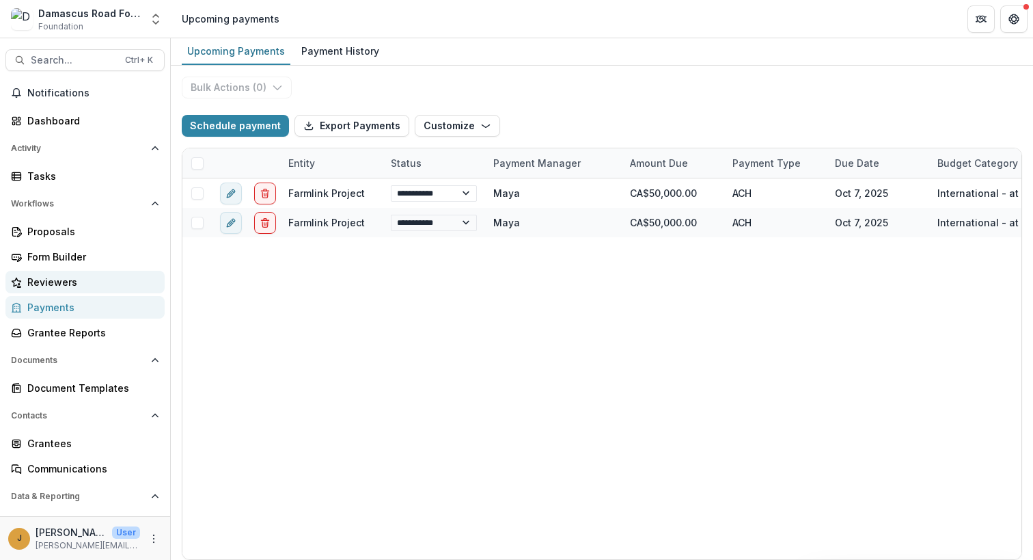
click at [61, 280] on div "Reviewers" at bounding box center [90, 282] width 126 height 14
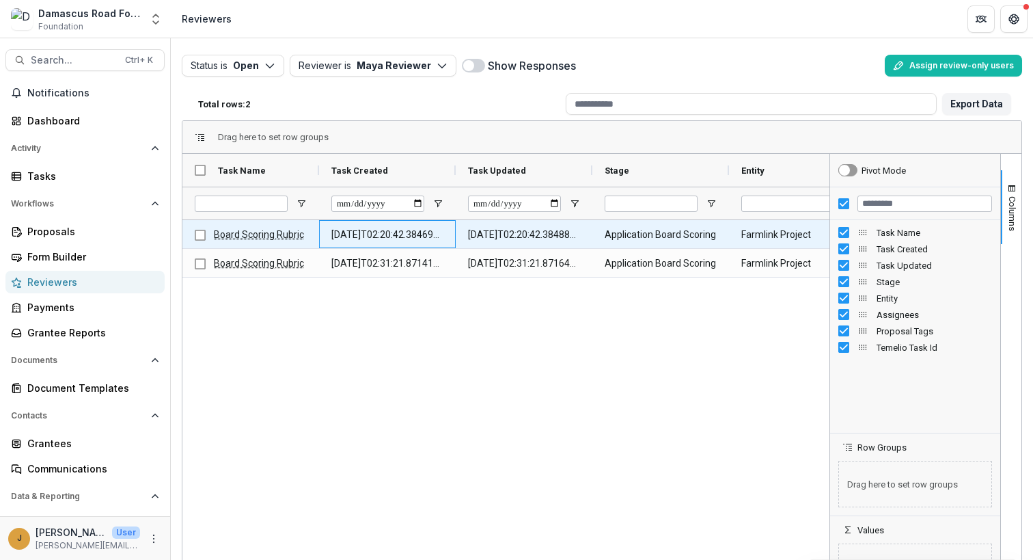
click at [411, 240] on Created-61 "[DATE]T02:20:42.384692Z" at bounding box center [387, 235] width 112 height 28
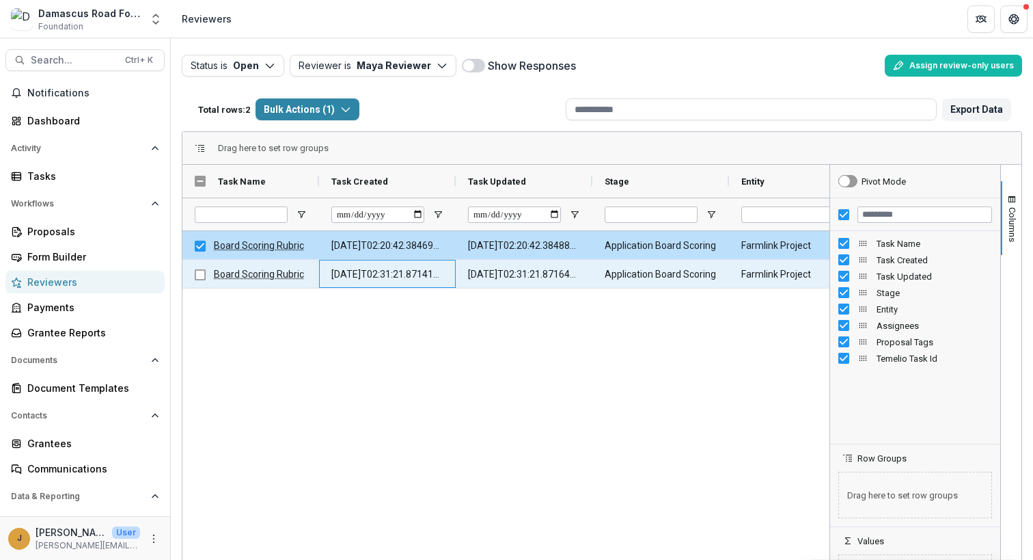
click at [394, 277] on Created-69 "[DATE]T02:31:21.871417Z" at bounding box center [387, 274] width 112 height 28
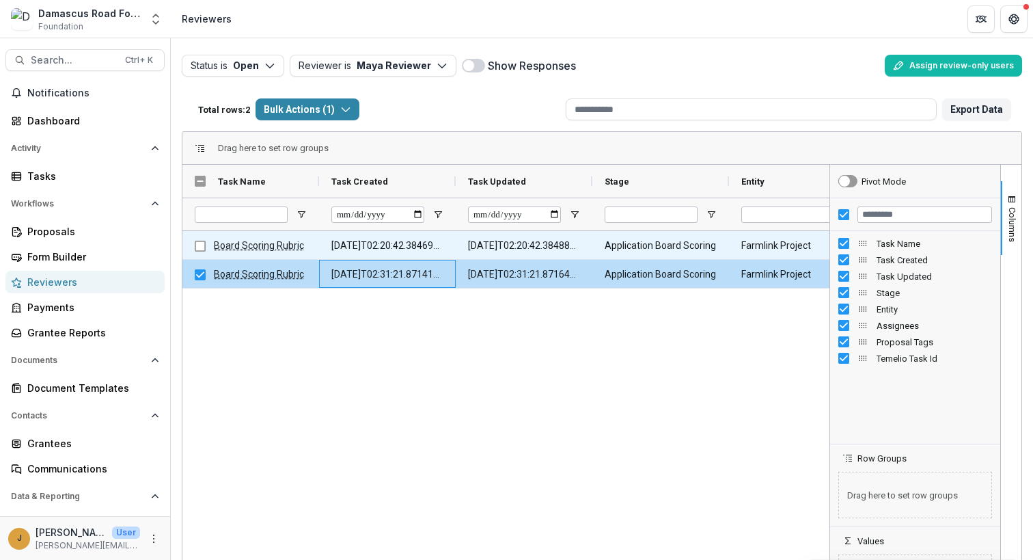
click at [386, 249] on Created-61 "[DATE]T02:20:42.384692Z" at bounding box center [387, 246] width 112 height 28
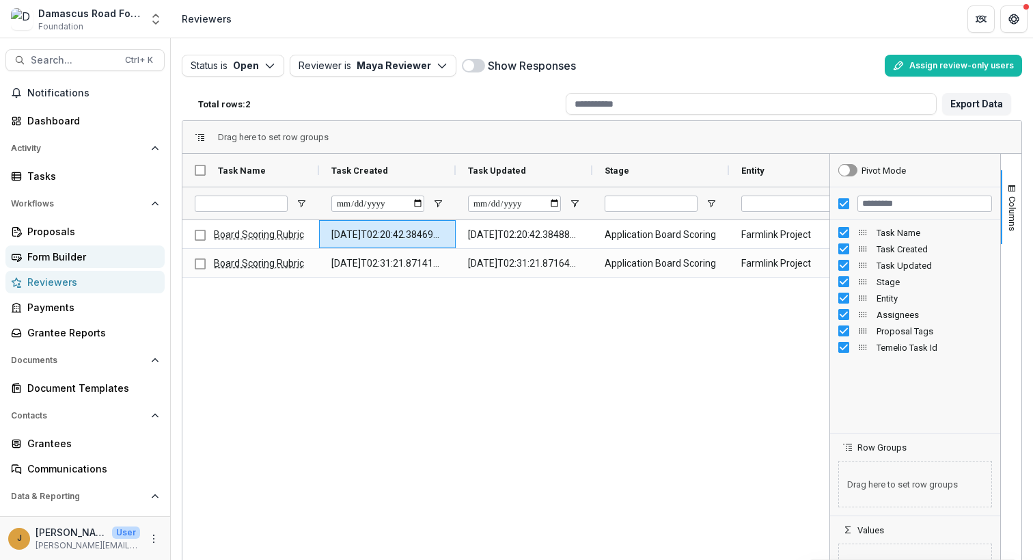
click at [68, 255] on div "Form Builder" at bounding box center [90, 256] width 126 height 14
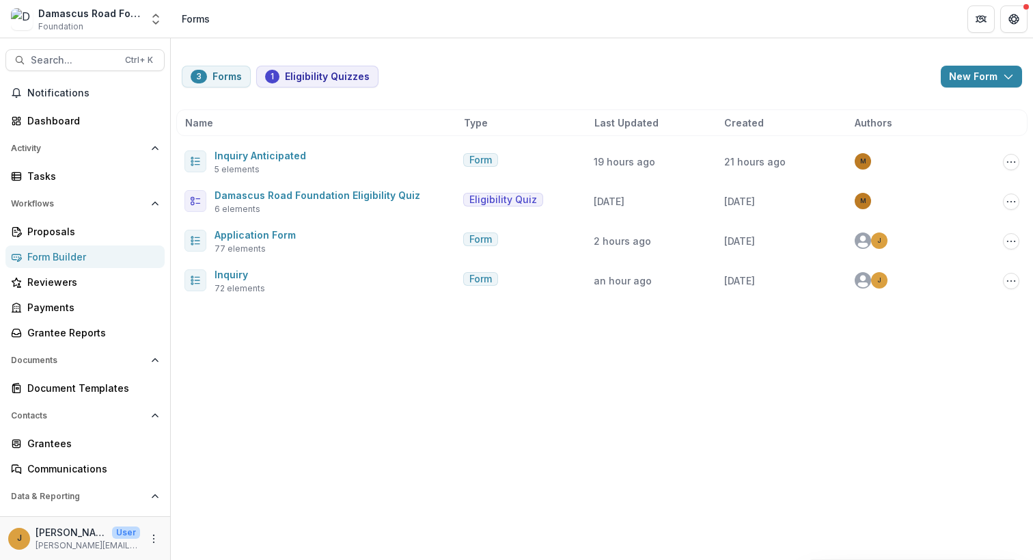
click at [62, 24] on span "Foundation" at bounding box center [60, 27] width 45 height 12
click at [195, 16] on div "Forms" at bounding box center [196, 19] width 28 height 14
click at [983, 17] on icon "Partners" at bounding box center [981, 19] width 11 height 11
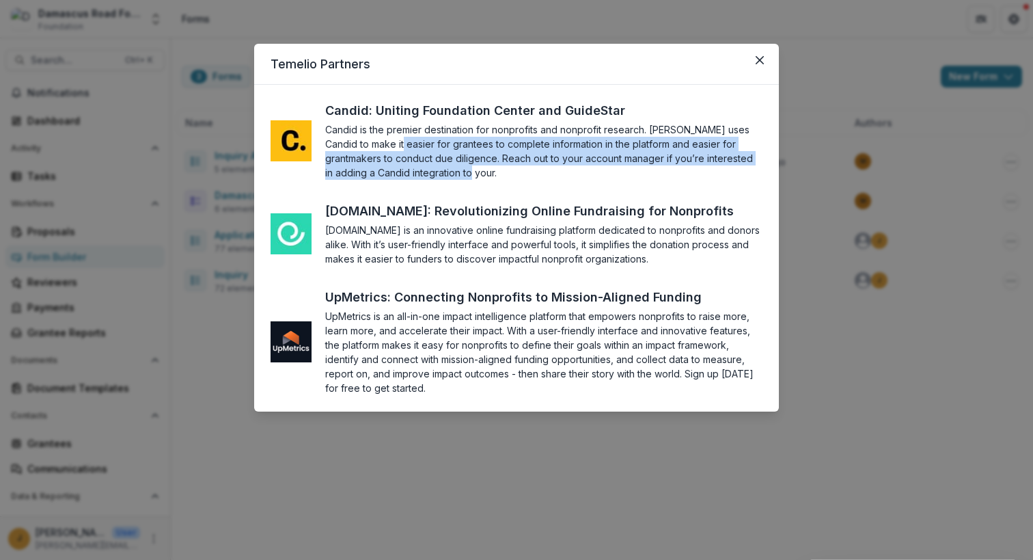
drag, startPoint x: 384, startPoint y: 150, endPoint x: 467, endPoint y: 176, distance: 87.5
click at [467, 176] on section "Candid is the premier destination for nonprofits and nonprofit research. [PERSO…" at bounding box center [543, 150] width 437 height 57
click at [554, 173] on section "Candid is the premier destination for nonprofits and nonprofit research. [PERSO…" at bounding box center [543, 150] width 437 height 57
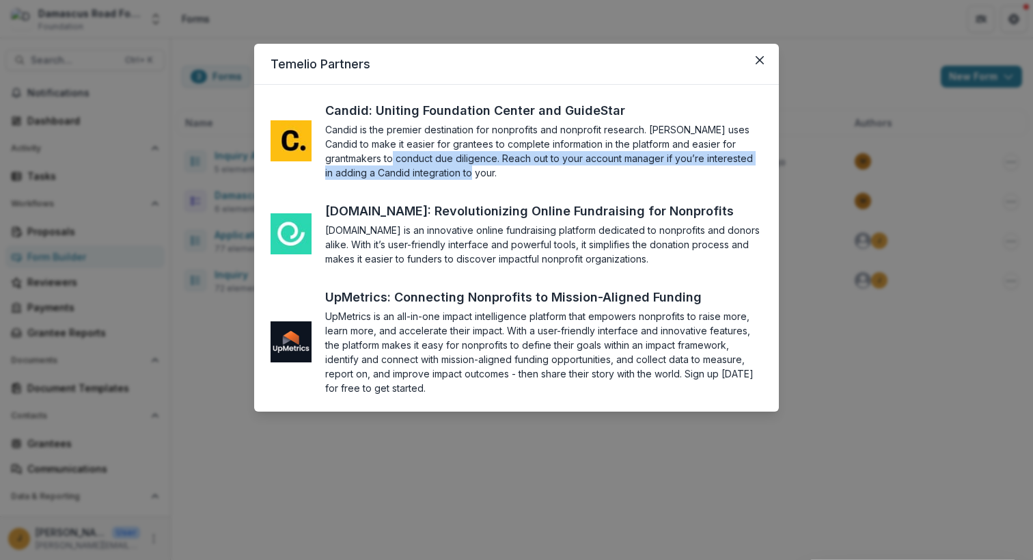
drag, startPoint x: 353, startPoint y: 151, endPoint x: 556, endPoint y: 174, distance: 205.0
click at [556, 174] on section "Candid is the premier destination for nonprofits and nonprofit research. [PERSO…" at bounding box center [543, 150] width 437 height 57
drag, startPoint x: 556, startPoint y: 174, endPoint x: 569, endPoint y: 176, distance: 13.1
click at [567, 174] on section "Candid is the premier destination for nonprofits and nonprofit research. [PERSO…" at bounding box center [543, 150] width 437 height 57
click at [594, 209] on div "[DOMAIN_NAME]: Revolutionizing Online Fundraising for Nonprofits" at bounding box center [542, 211] width 434 height 18
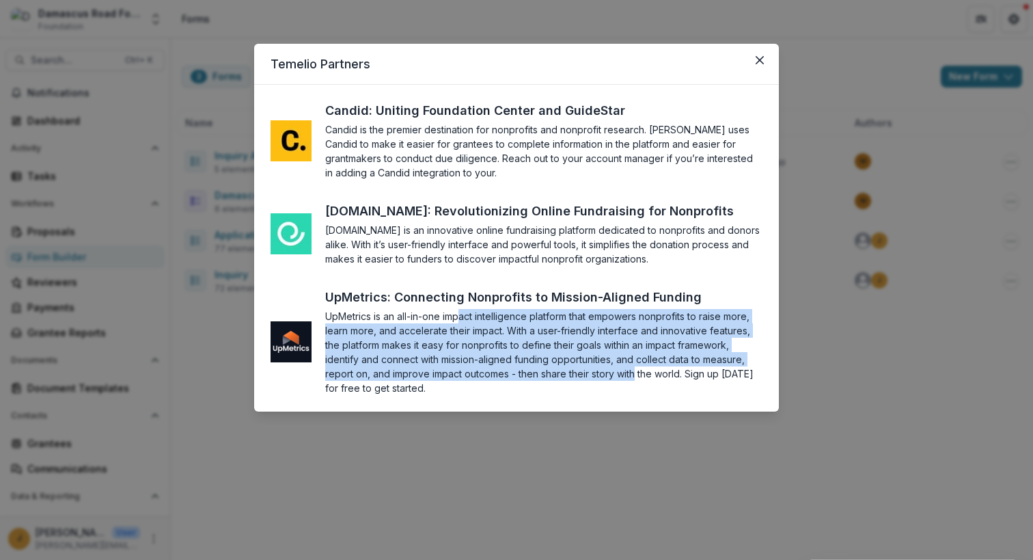
drag, startPoint x: 462, startPoint y: 319, endPoint x: 636, endPoint y: 378, distance: 183.3
click at [636, 378] on section "UpMetrics is an all-in-one impact intelligence platform that empowers nonprofit…" at bounding box center [543, 352] width 437 height 86
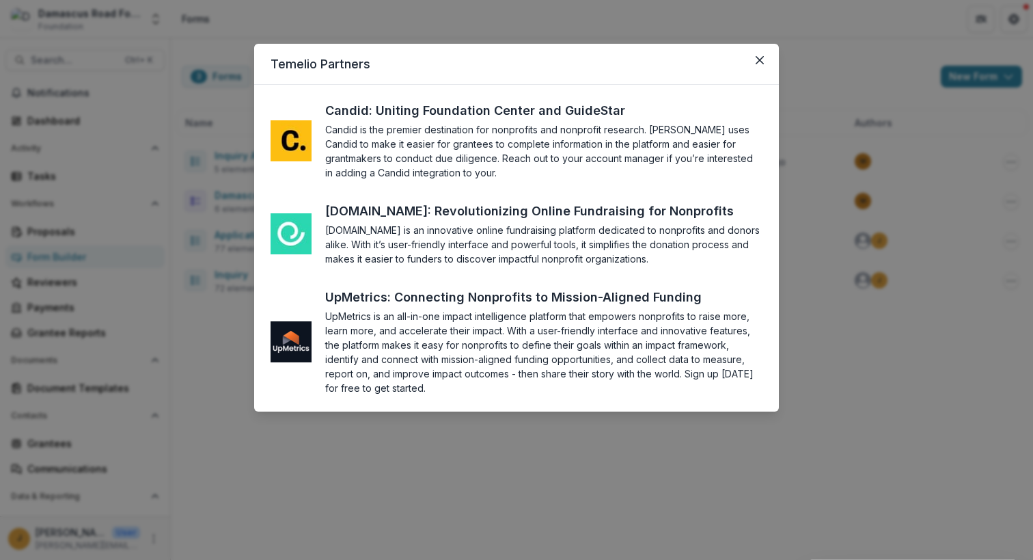
drag, startPoint x: 636, startPoint y: 378, endPoint x: 718, endPoint y: 372, distance: 82.2
click at [713, 372] on section "UpMetrics is an all-in-one impact intelligence platform that empowers nonprofit…" at bounding box center [543, 352] width 437 height 86
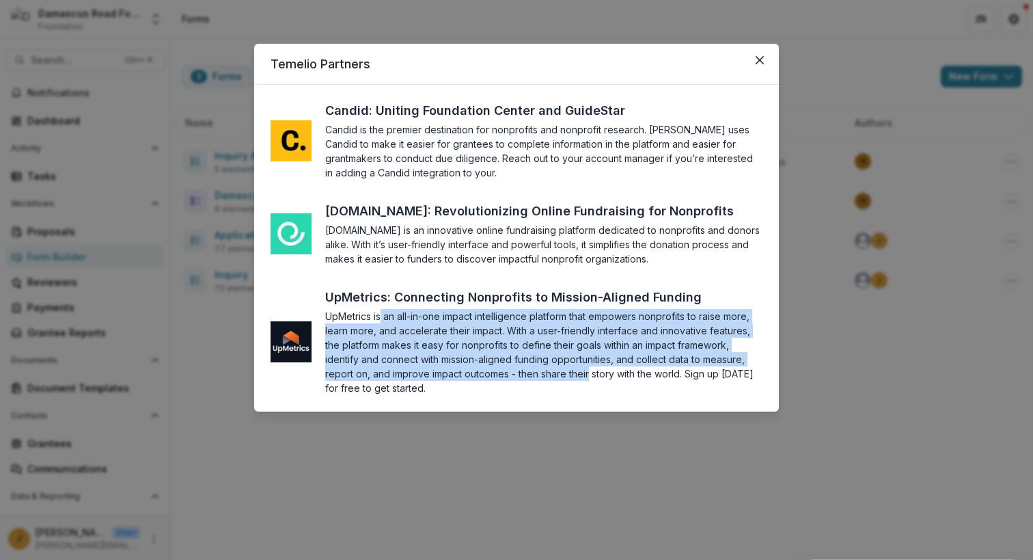
drag, startPoint x: 590, startPoint y: 370, endPoint x: 380, endPoint y: 317, distance: 217.1
click at [380, 317] on section "UpMetrics is an all-in-one impact intelligence platform that empowers nonprofit…" at bounding box center [543, 352] width 437 height 86
click at [372, 340] on section "UpMetrics is an all-in-one impact intelligence platform that empowers nonprofit…" at bounding box center [543, 352] width 437 height 86
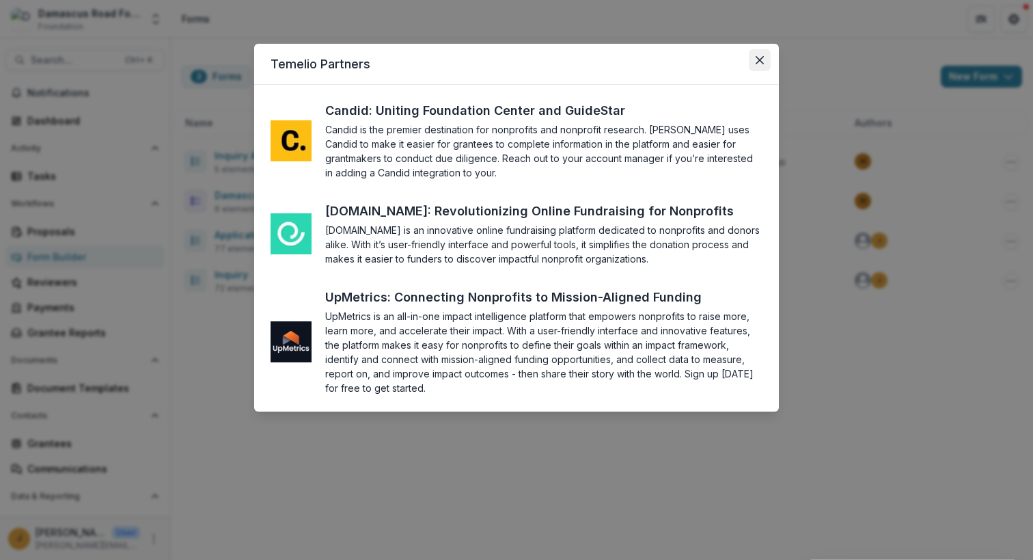
click at [754, 59] on button "Close" at bounding box center [760, 60] width 22 height 22
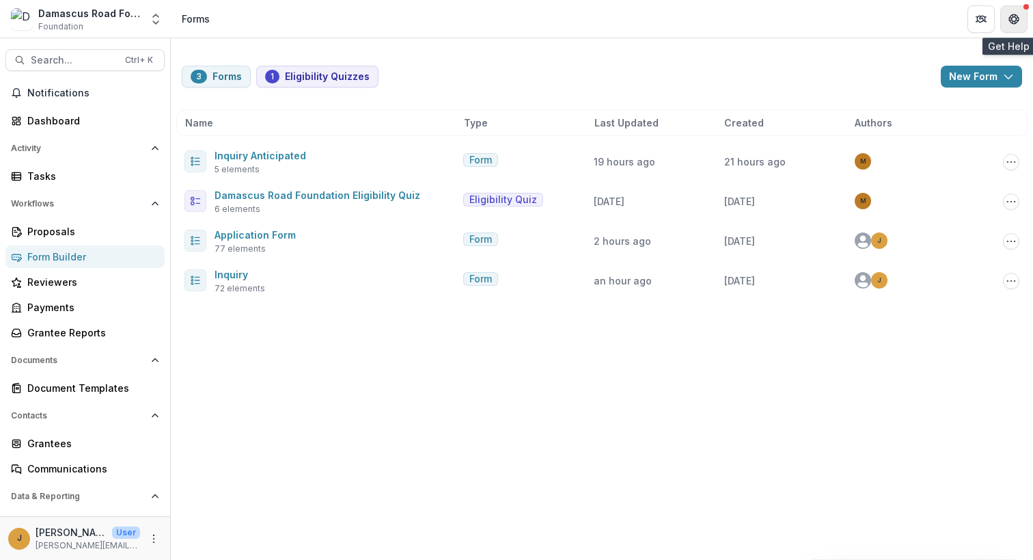
click at [1017, 14] on icon "Get Help" at bounding box center [1014, 19] width 11 height 11
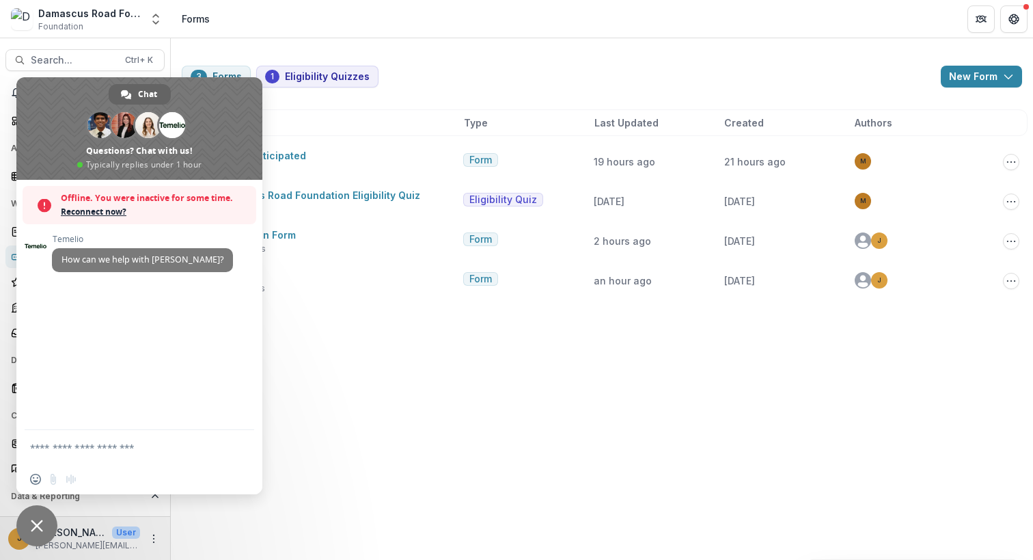
click at [34, 530] on span "Close chat" at bounding box center [37, 525] width 12 height 12
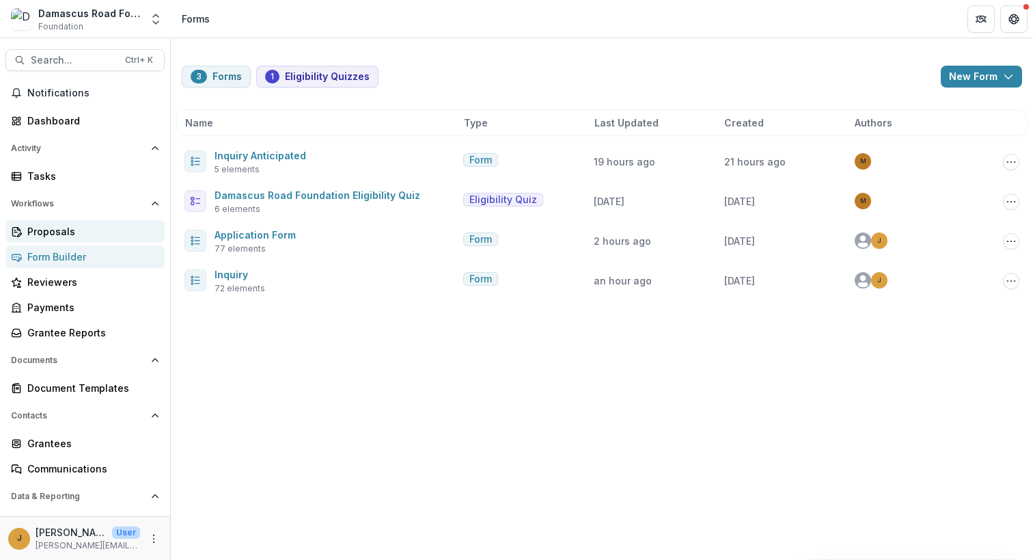
click at [59, 225] on div "Proposals" at bounding box center [90, 231] width 126 height 14
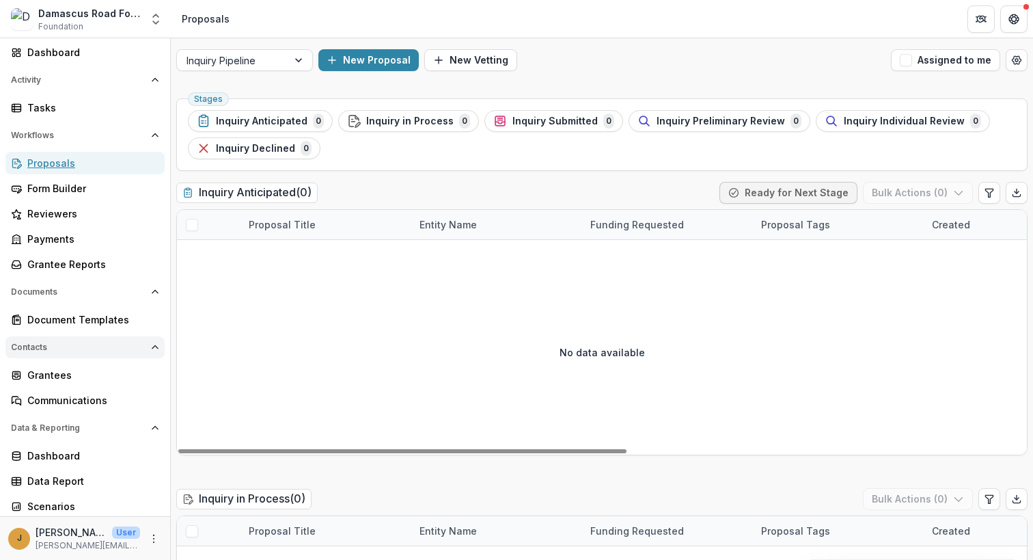
scroll to position [68, 0]
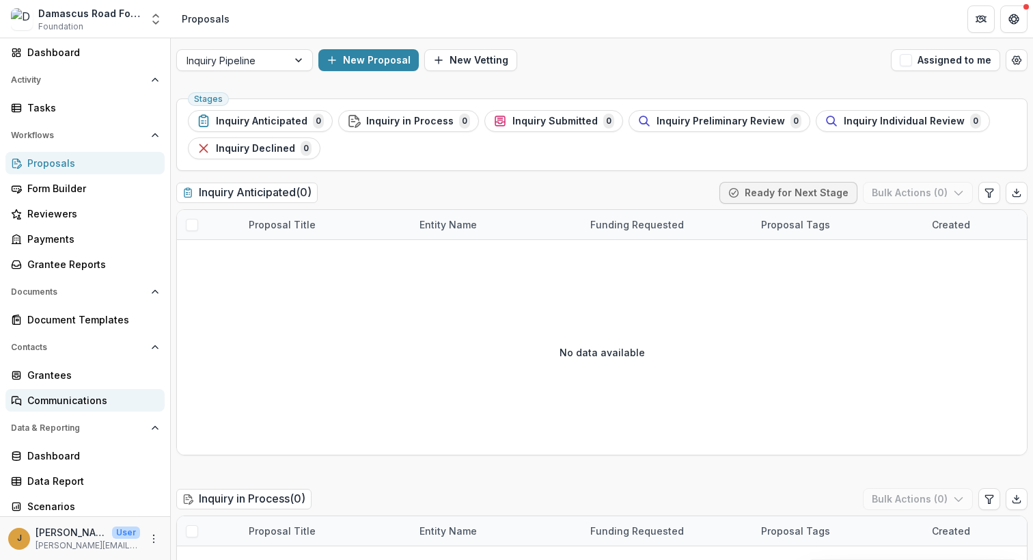
click at [94, 405] on div "Communications" at bounding box center [90, 400] width 126 height 14
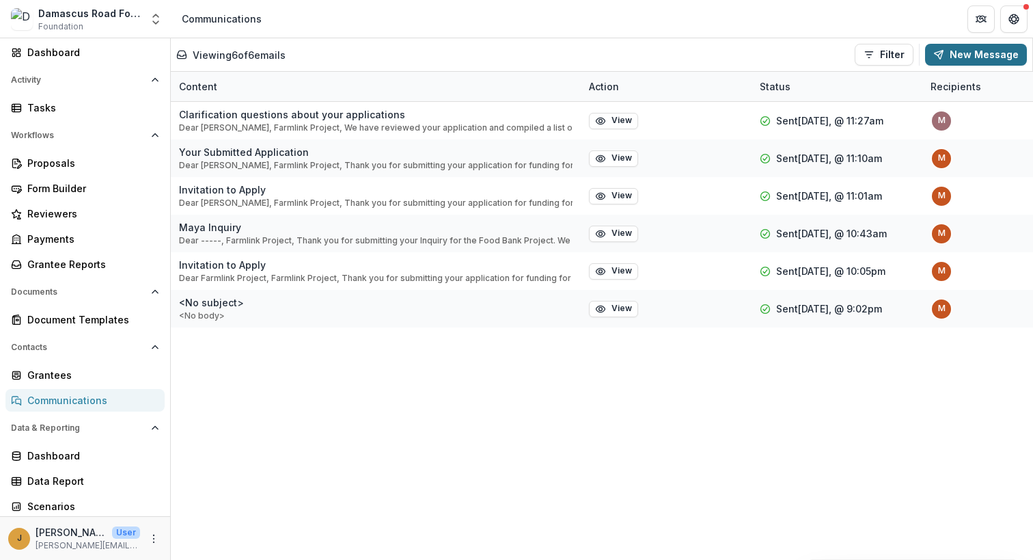
click at [989, 55] on button "New Message" at bounding box center [976, 55] width 102 height 22
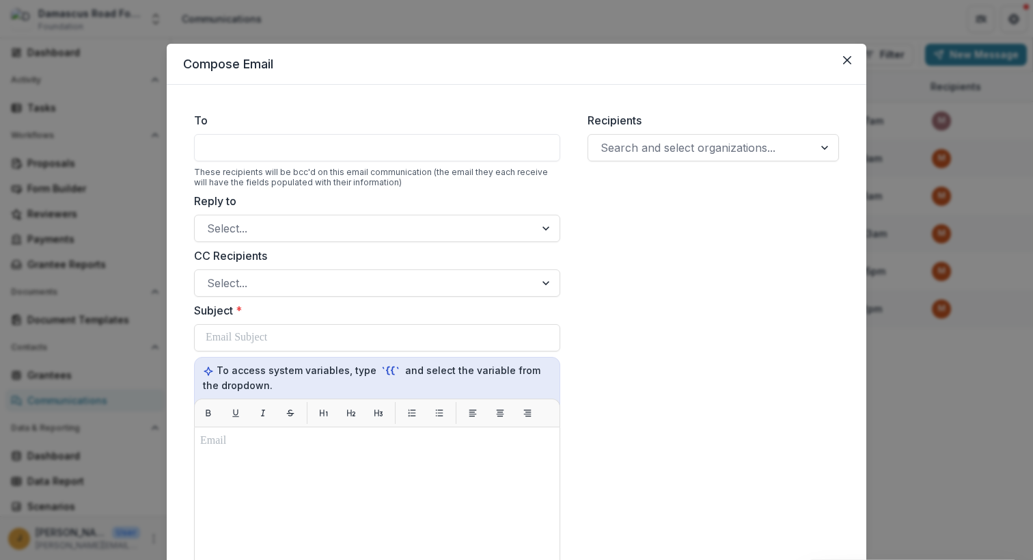
click at [327, 153] on div at bounding box center [377, 147] width 366 height 27
click at [340, 141] on div at bounding box center [377, 147] width 366 height 27
click at [220, 146] on div at bounding box center [377, 147] width 366 height 27
click at [230, 230] on div at bounding box center [365, 228] width 316 height 19
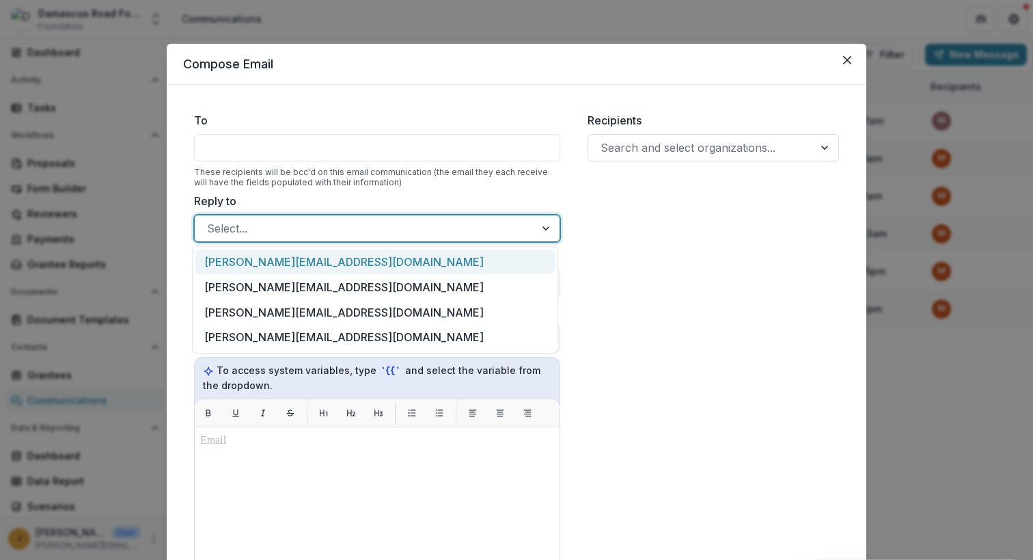
click at [249, 221] on div at bounding box center [365, 228] width 316 height 19
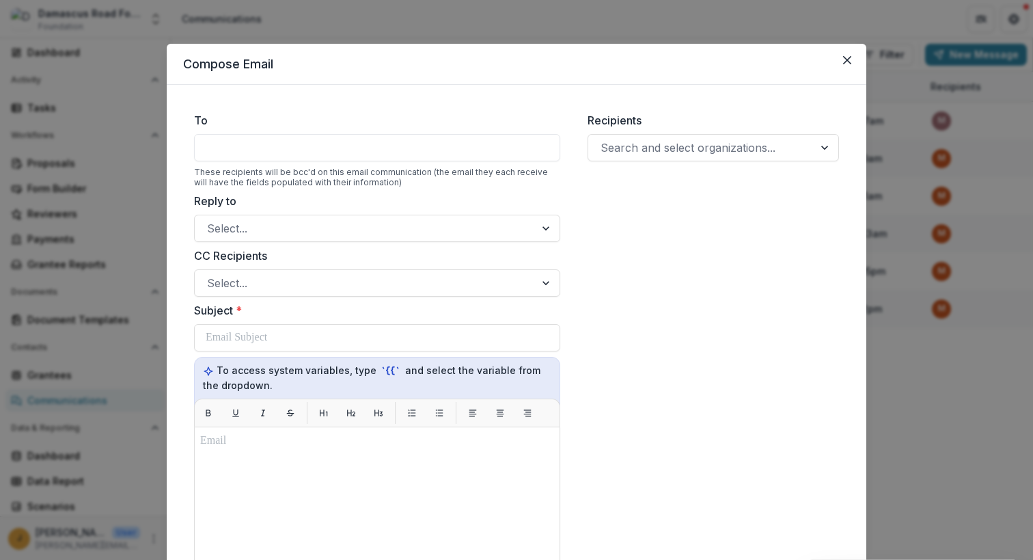
click at [257, 162] on div "To These recipients will be bcc'd on this email communication (the email they e…" at bounding box center [377, 149] width 366 height 75
click at [246, 147] on div at bounding box center [377, 147] width 366 height 27
click at [214, 144] on div at bounding box center [377, 147] width 366 height 27
click at [631, 131] on div "Recipients Search and select organizations..." at bounding box center [713, 136] width 251 height 49
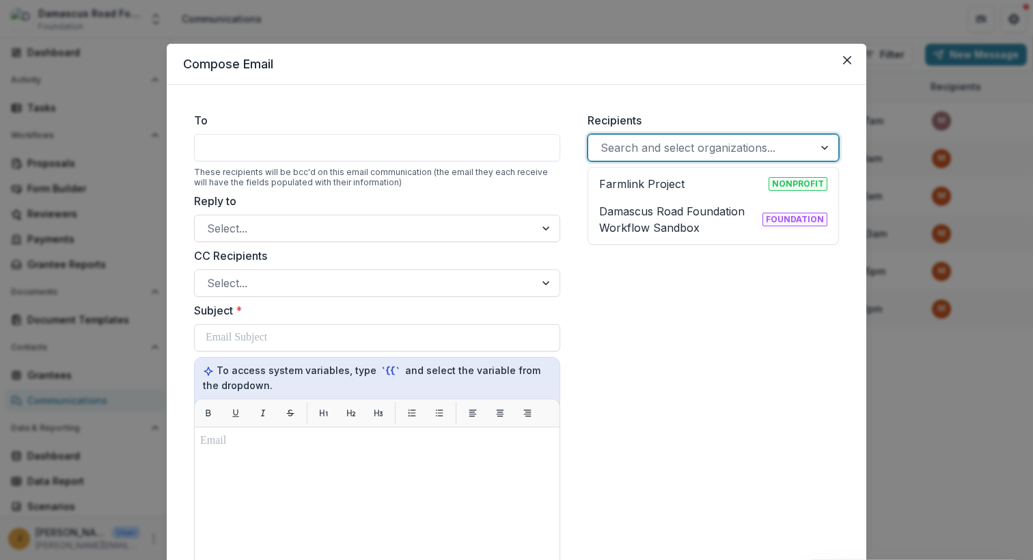
click at [674, 148] on div at bounding box center [701, 147] width 201 height 19
click at [709, 187] on div "Farmlink Project Nonprofit" at bounding box center [713, 184] width 228 height 16
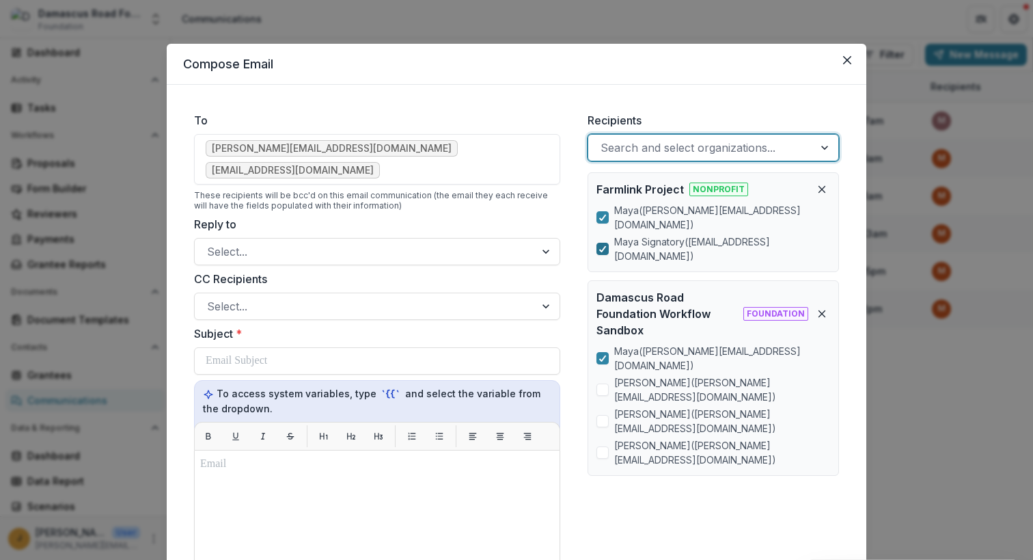
click at [597, 243] on span at bounding box center [603, 249] width 12 height 12
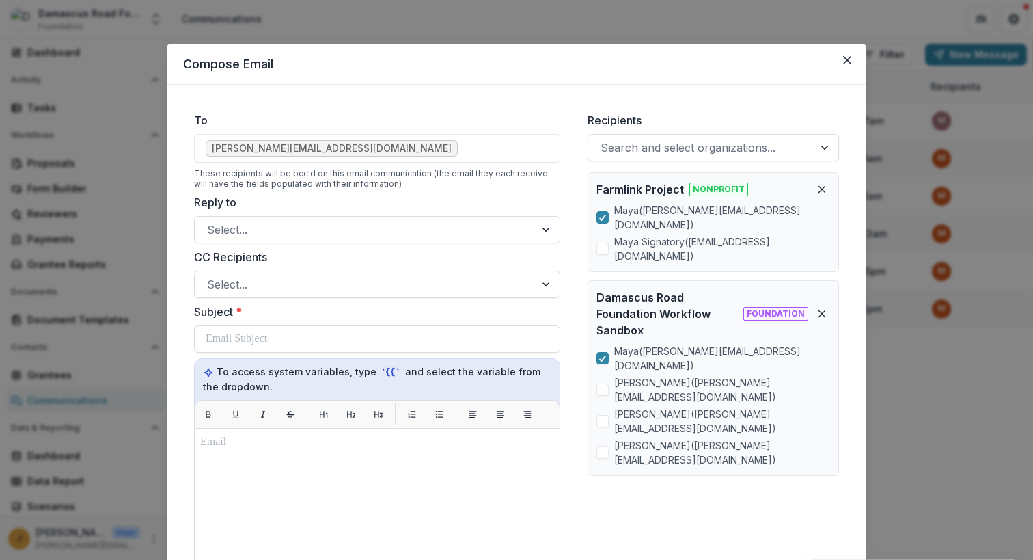
click at [597, 243] on span at bounding box center [603, 249] width 12 height 12
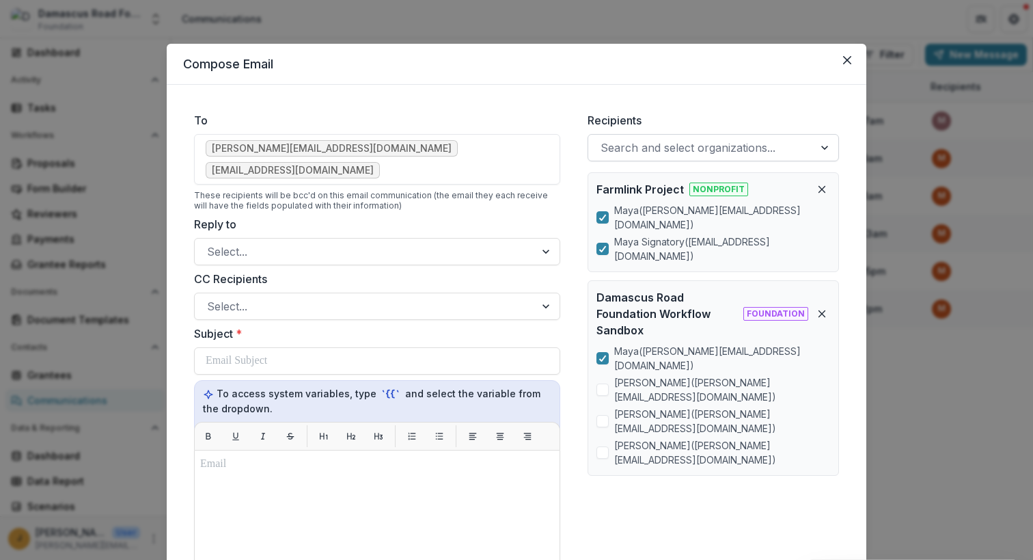
click at [674, 155] on div at bounding box center [701, 147] width 201 height 19
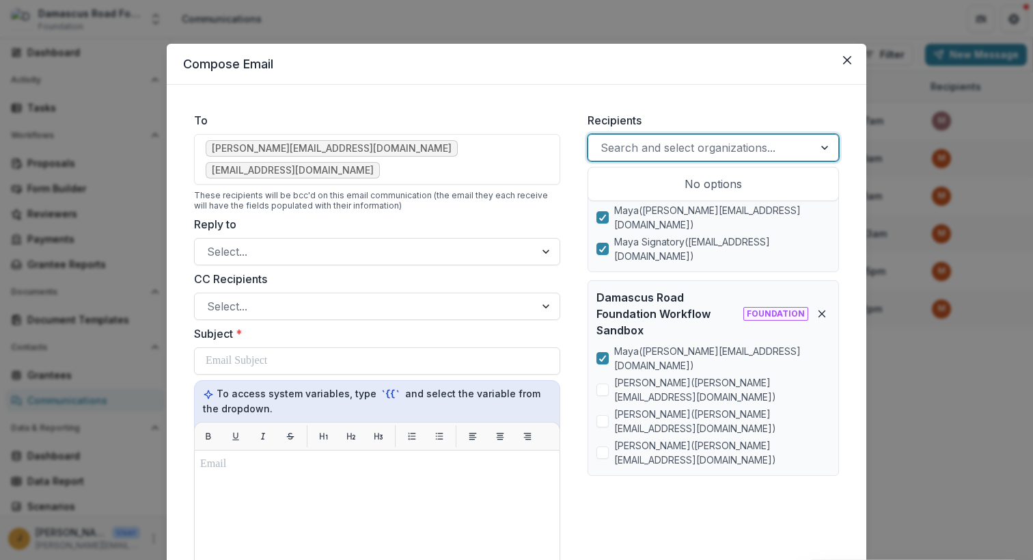
click at [677, 152] on div at bounding box center [701, 147] width 201 height 19
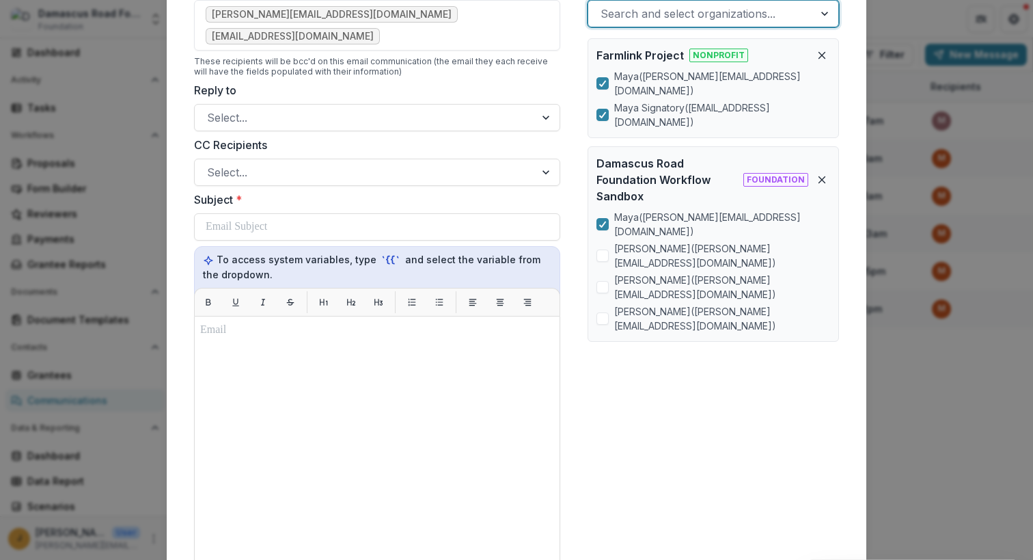
scroll to position [137, 0]
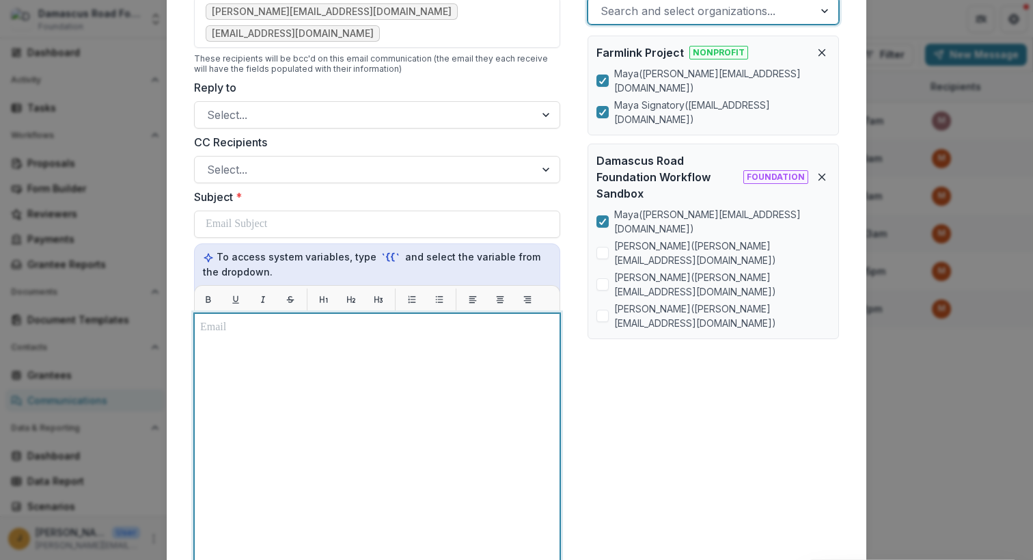
click at [239, 323] on div at bounding box center [377, 483] width 354 height 329
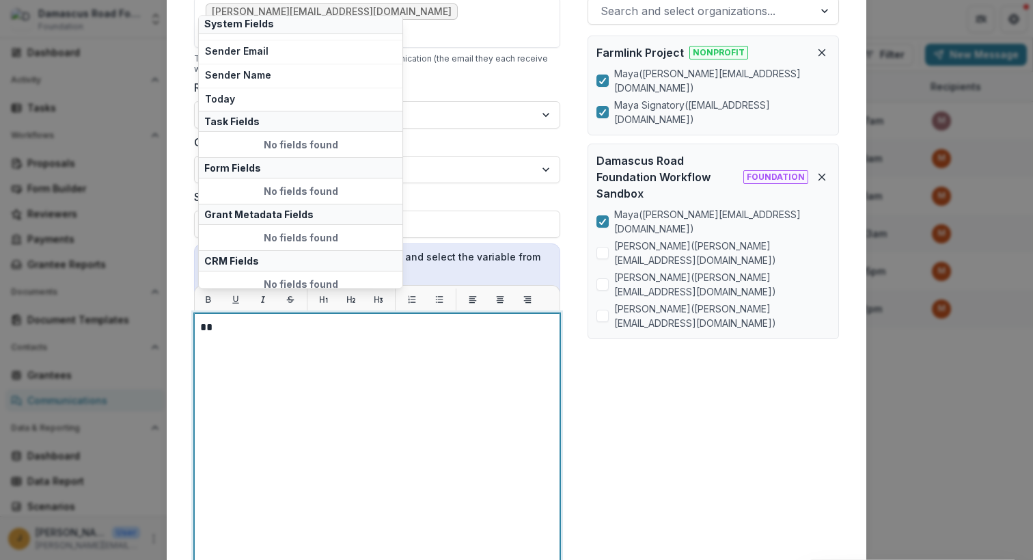
scroll to position [142, 0]
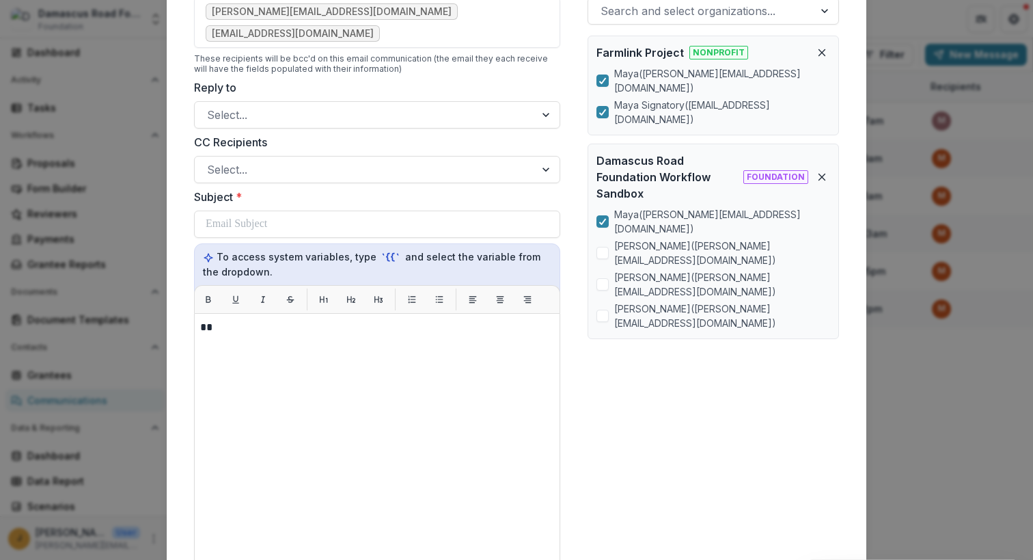
click at [664, 323] on div "Recipients Search and select organizations... Farmlink Project Nonprofit Maya (…" at bounding box center [713, 350] width 273 height 772
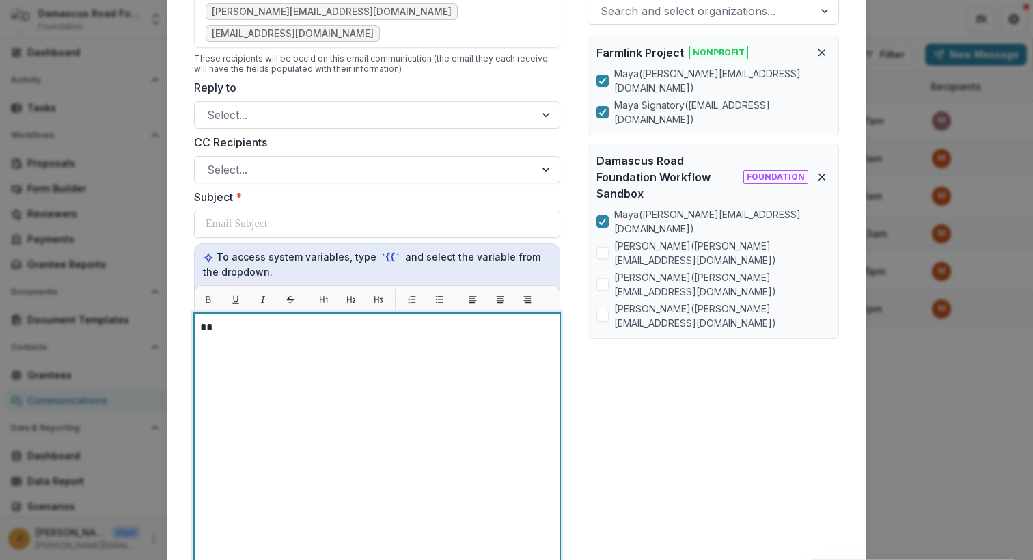
click at [251, 320] on div "**" at bounding box center [377, 483] width 354 height 329
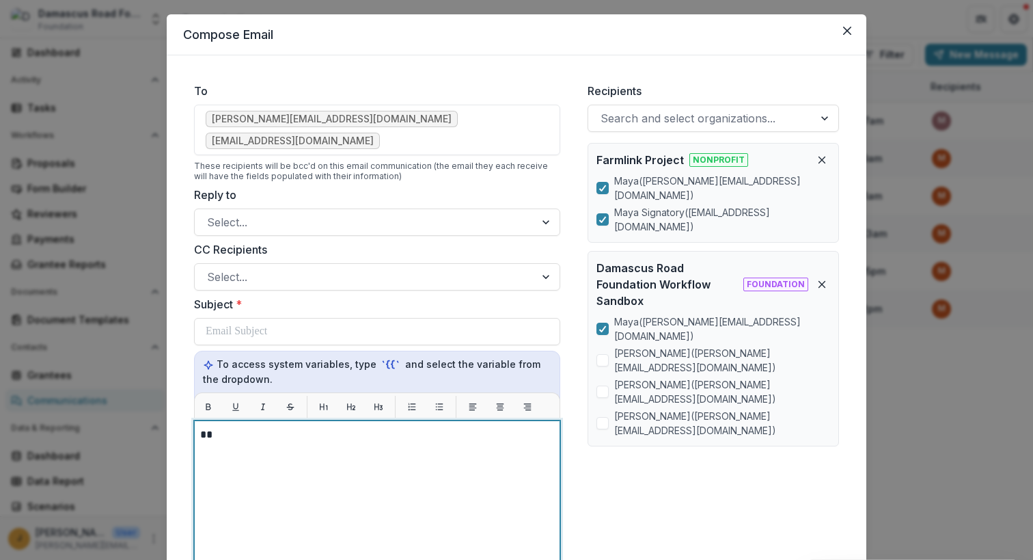
scroll to position [0, 0]
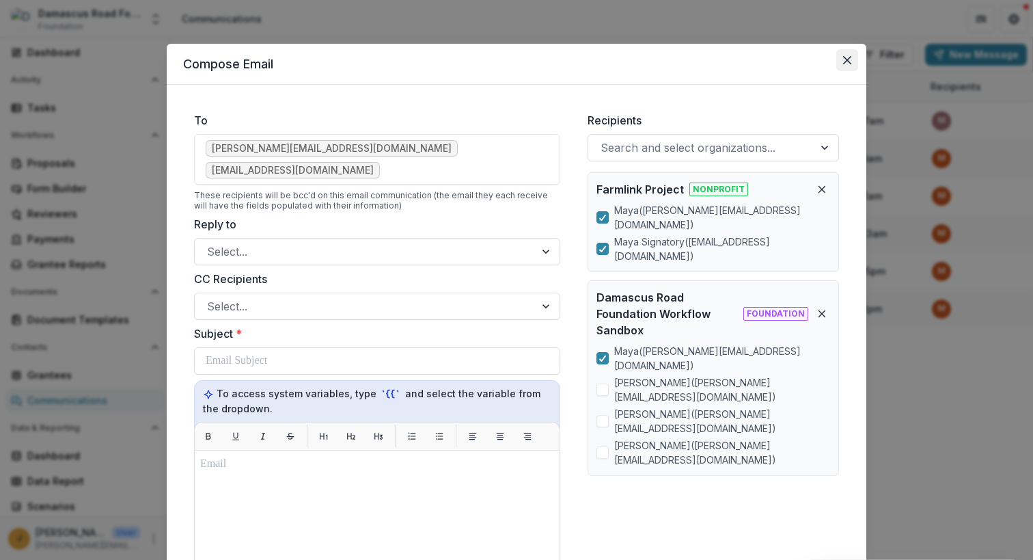
click at [854, 54] on button "Close" at bounding box center [847, 60] width 22 height 22
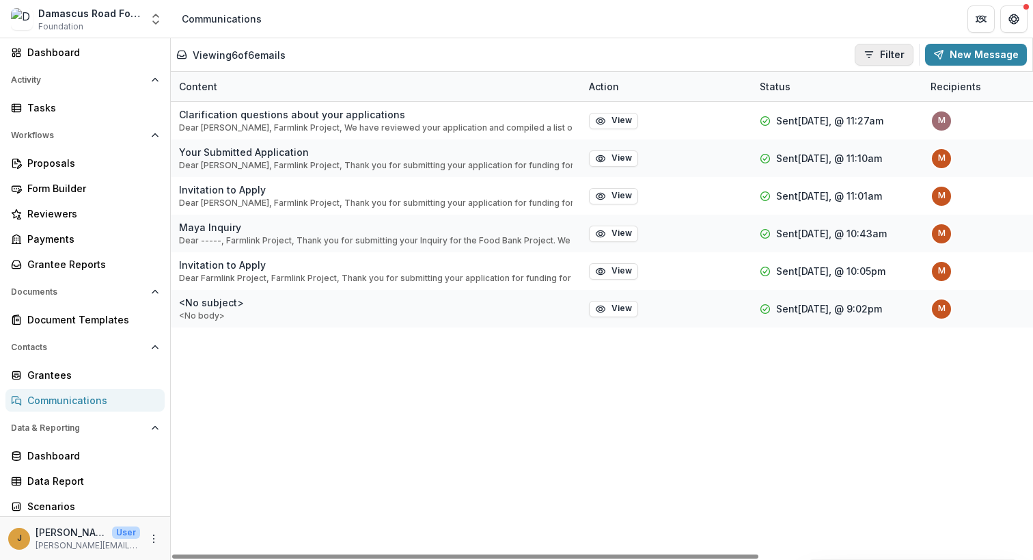
click at [886, 57] on button "Filter" at bounding box center [884, 55] width 59 height 22
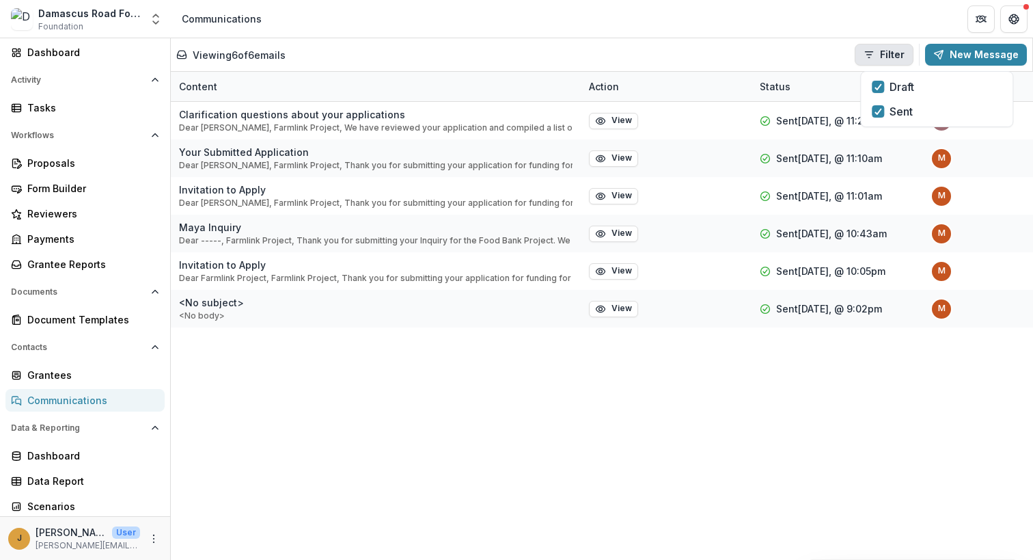
click at [746, 59] on div "Viewing 6 of 6 emails Filter Draft Sent New Message" at bounding box center [601, 55] width 851 height 22
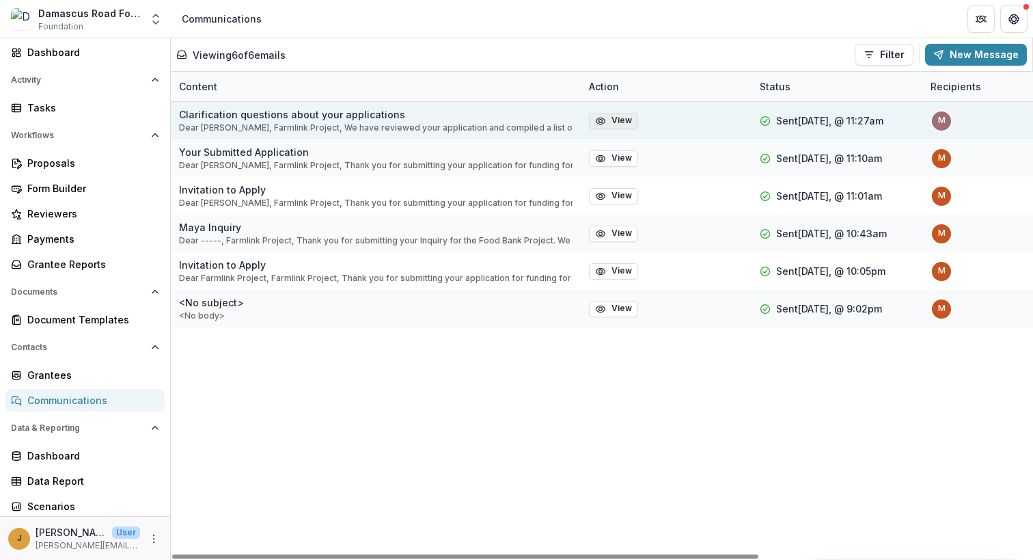
click at [607, 120] on button "View" at bounding box center [613, 121] width 49 height 16
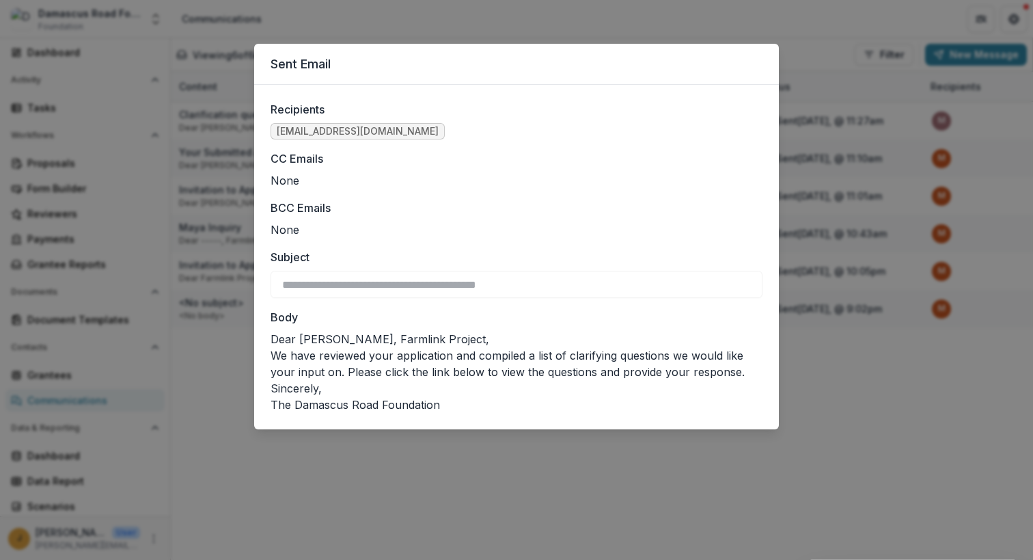
click at [835, 439] on div "**********" at bounding box center [516, 280] width 1033 height 560
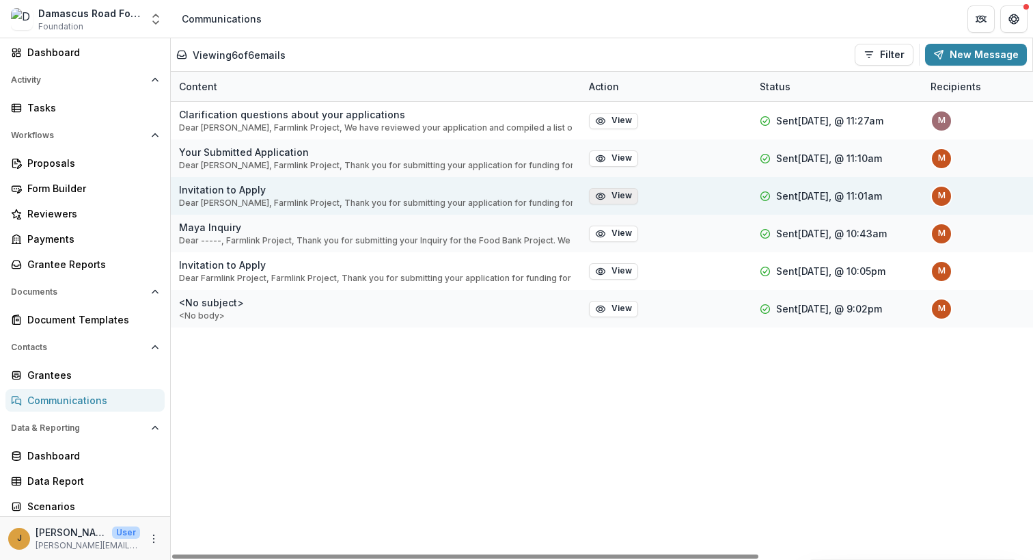
click at [601, 192] on icon "button" at bounding box center [600, 196] width 11 height 11
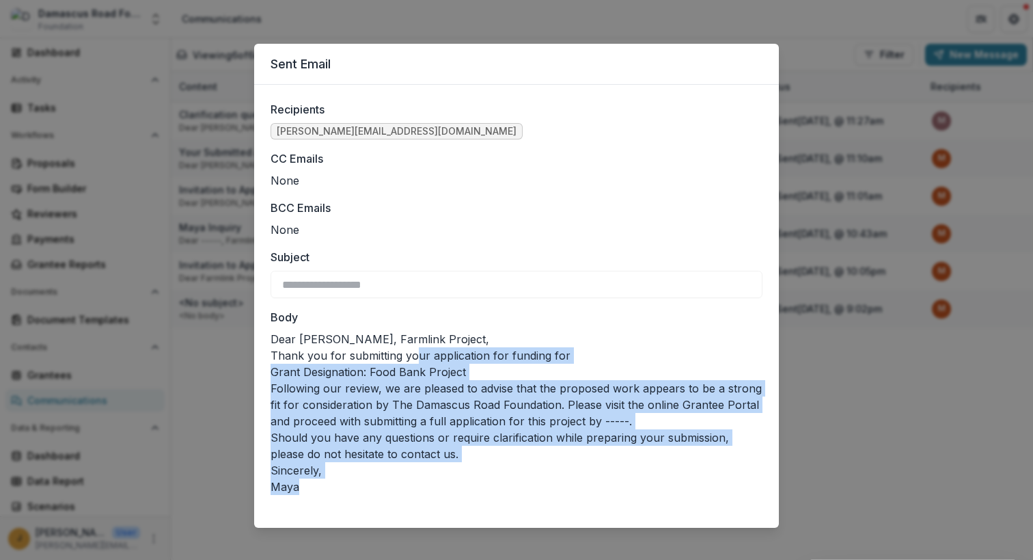
drag, startPoint x: 515, startPoint y: 375, endPoint x: 812, endPoint y: 484, distance: 315.9
click at [812, 483] on div "**********" at bounding box center [516, 280] width 1033 height 560
drag, startPoint x: 812, startPoint y: 484, endPoint x: 808, endPoint y: 490, distance: 7.0
click at [812, 484] on div "**********" at bounding box center [516, 280] width 1033 height 560
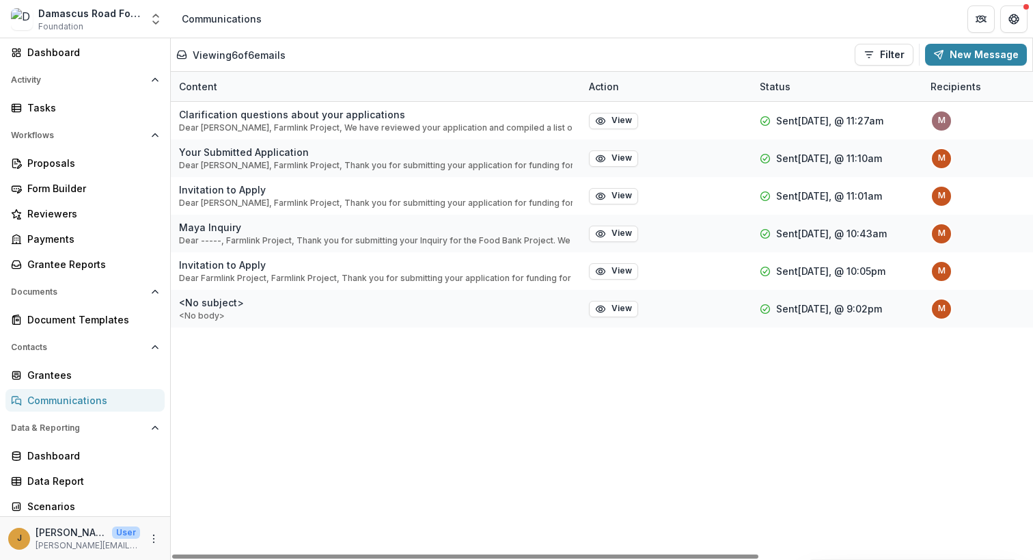
click at [380, 398] on div "Clarification questions about your applications Dear [PERSON_NAME], Farmlink Pr…" at bounding box center [803, 331] width 1264 height 458
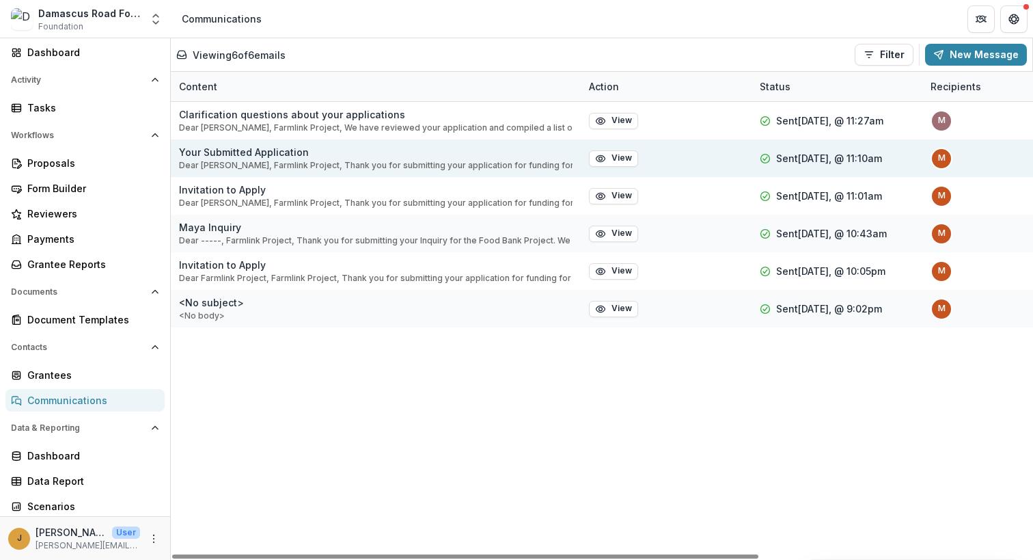
click at [325, 154] on p "Your Submitted Application" at bounding box center [376, 152] width 394 height 14
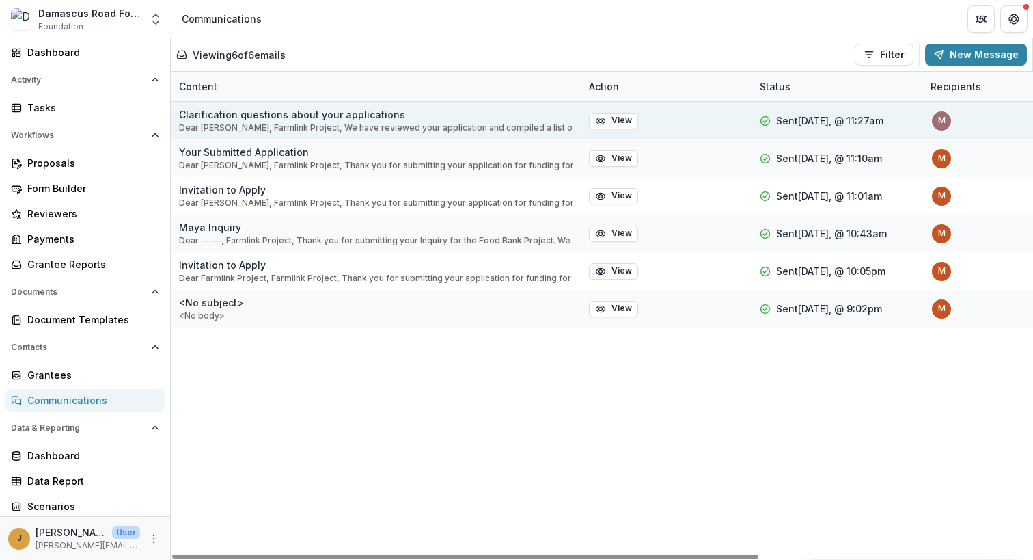
click at [351, 122] on p "Dear [PERSON_NAME], Farmlink Project, We have reviewed your application and com…" at bounding box center [376, 128] width 394 height 12
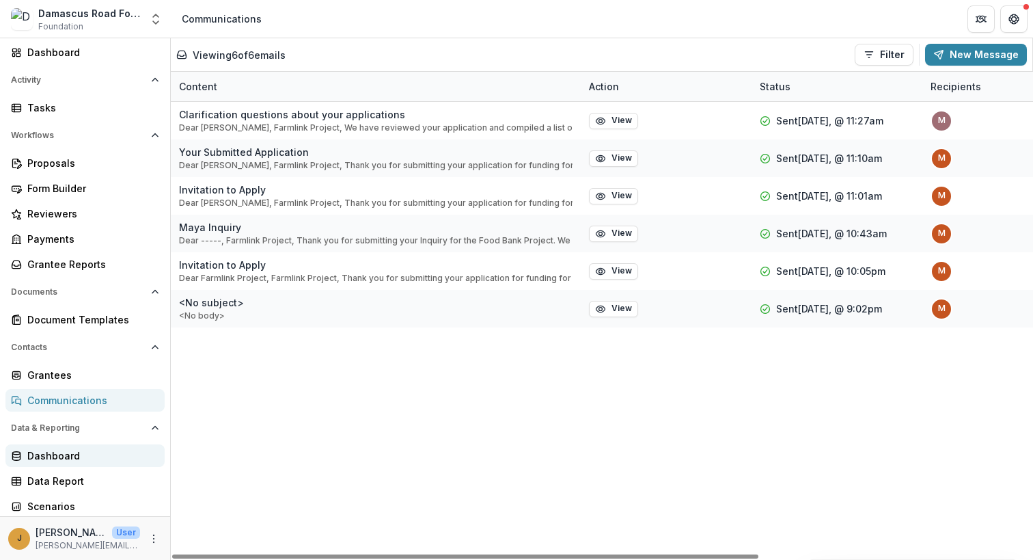
click at [62, 465] on link "Dashboard" at bounding box center [84, 455] width 159 height 23
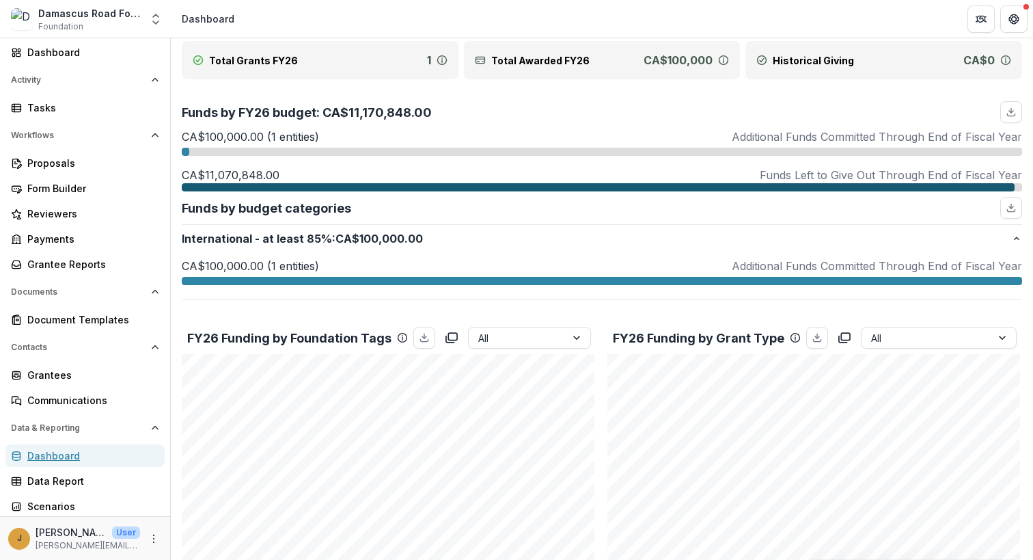
scroll to position [137, 0]
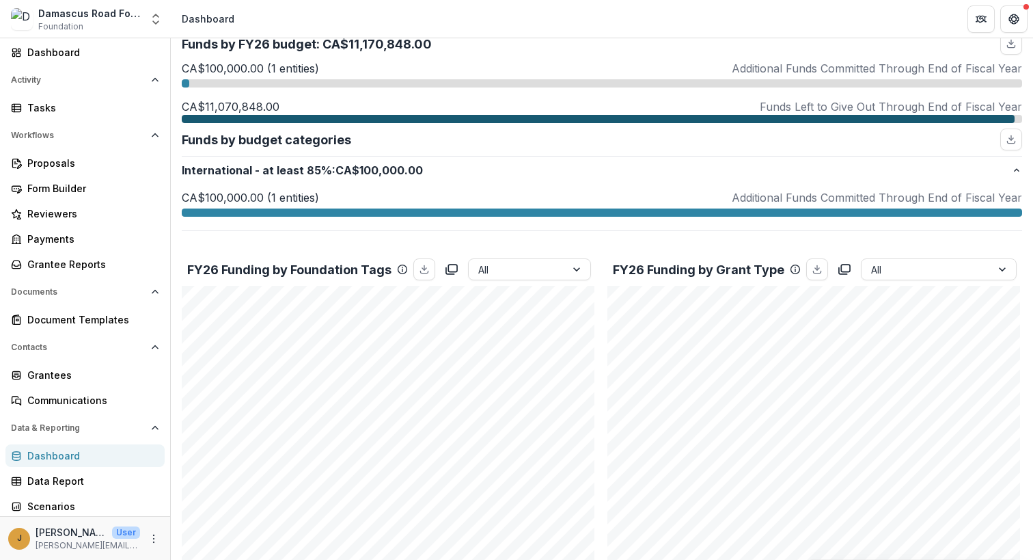
click at [664, 267] on p "FY26 Funding by Grant Type" at bounding box center [699, 269] width 172 height 18
click at [1017, 14] on icon "Get Help" at bounding box center [1014, 19] width 11 height 11
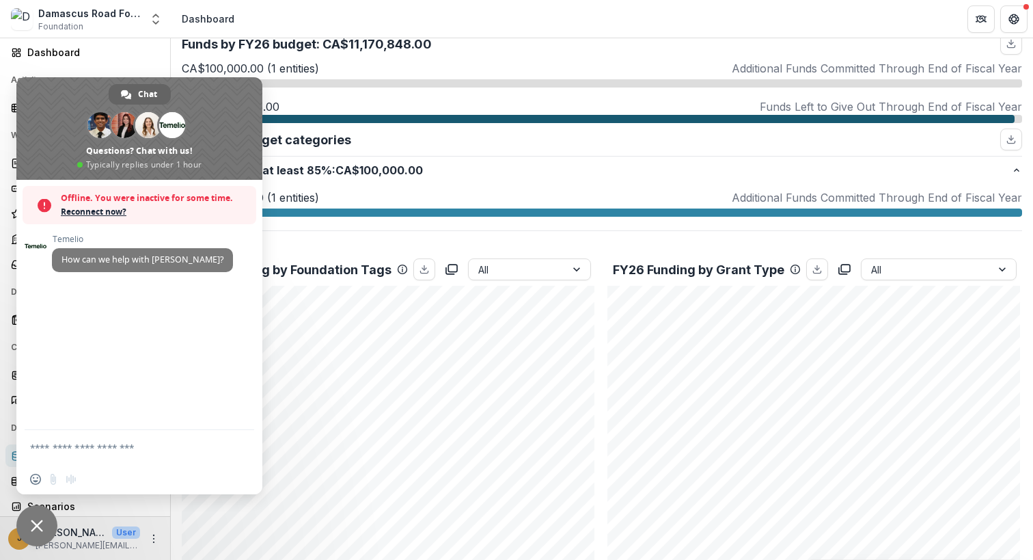
click at [32, 530] on span "Close chat" at bounding box center [37, 525] width 12 height 12
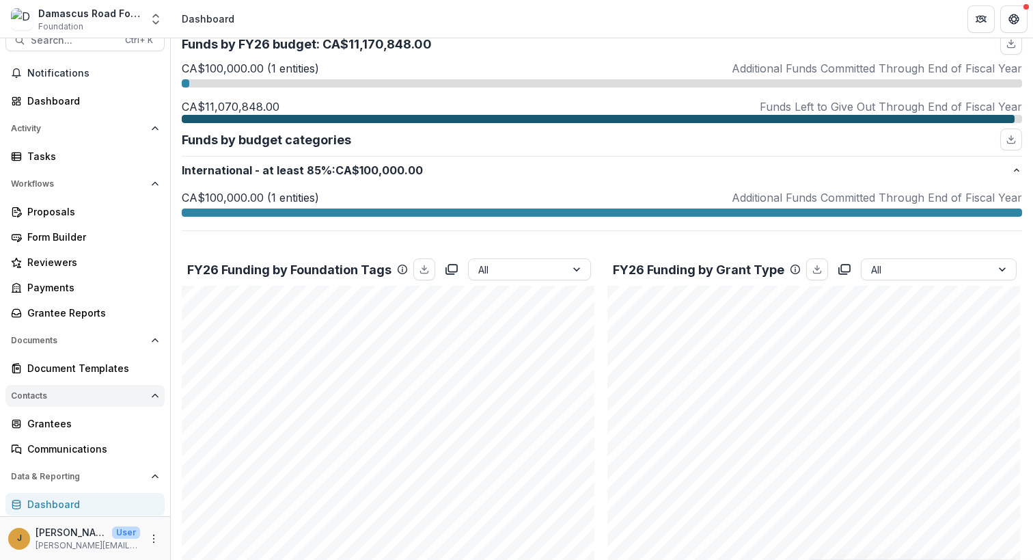
scroll to position [0, 0]
